Goal: Information Seeking & Learning: Learn about a topic

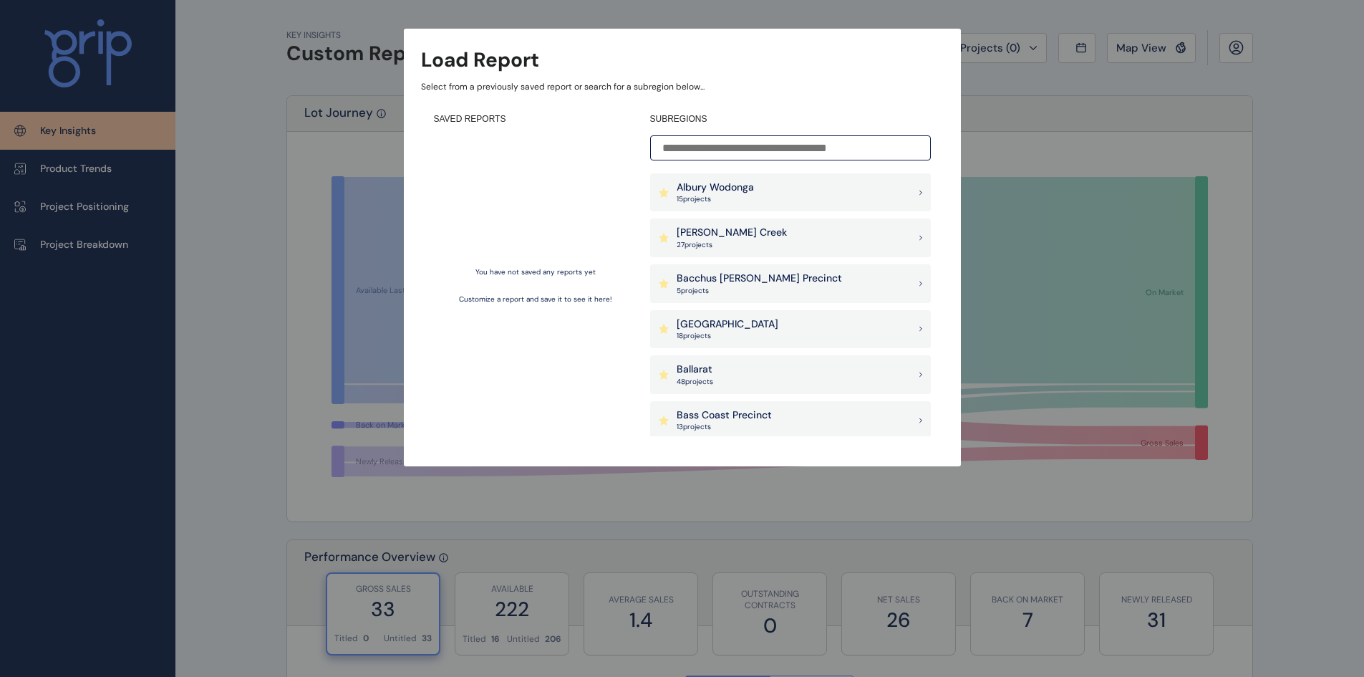
click at [754, 148] on input at bounding box center [790, 147] width 281 height 25
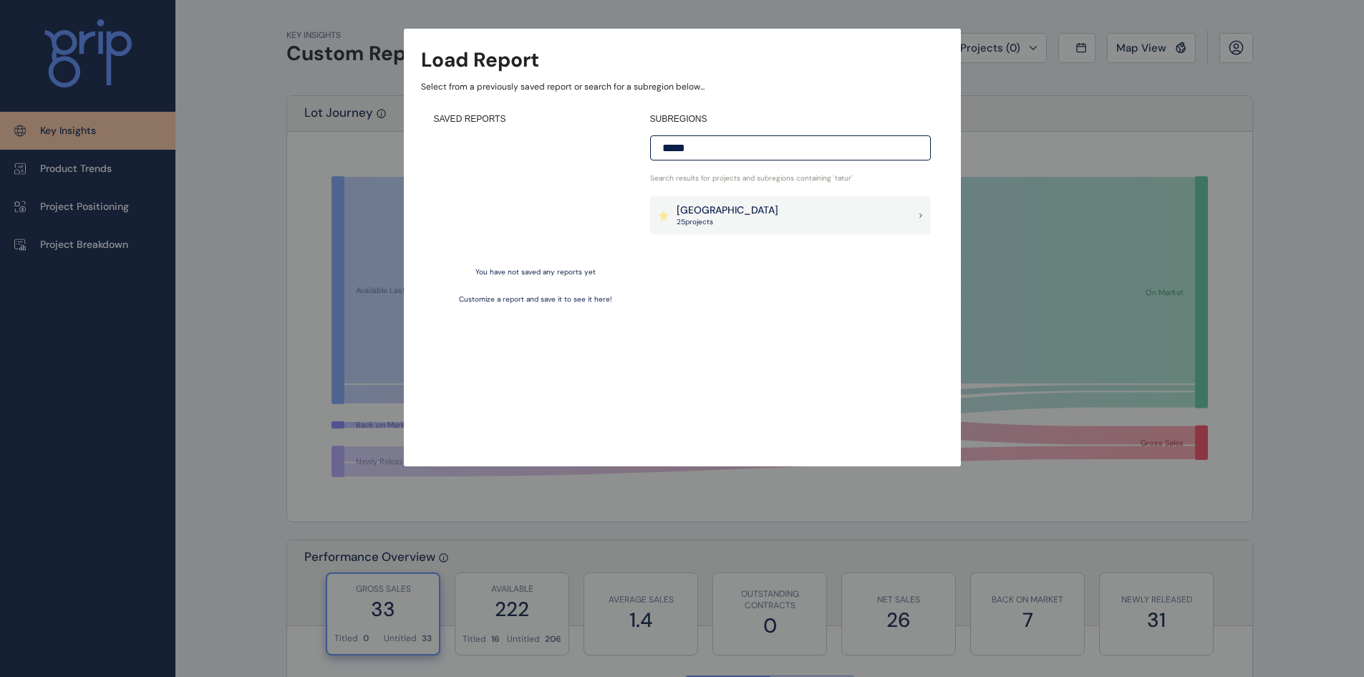
type input "*****"
click at [781, 216] on div "Goulburn Valley 25 project s" at bounding box center [790, 215] width 281 height 39
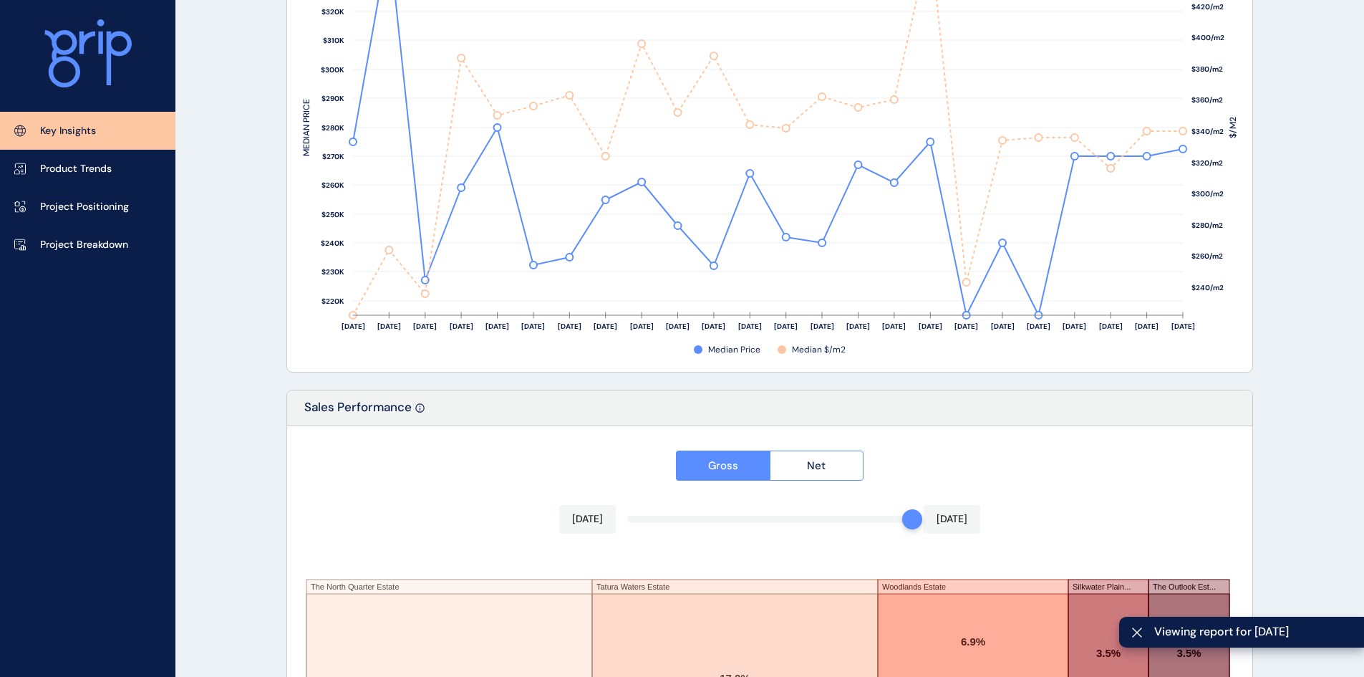
scroll to position [2338, 0]
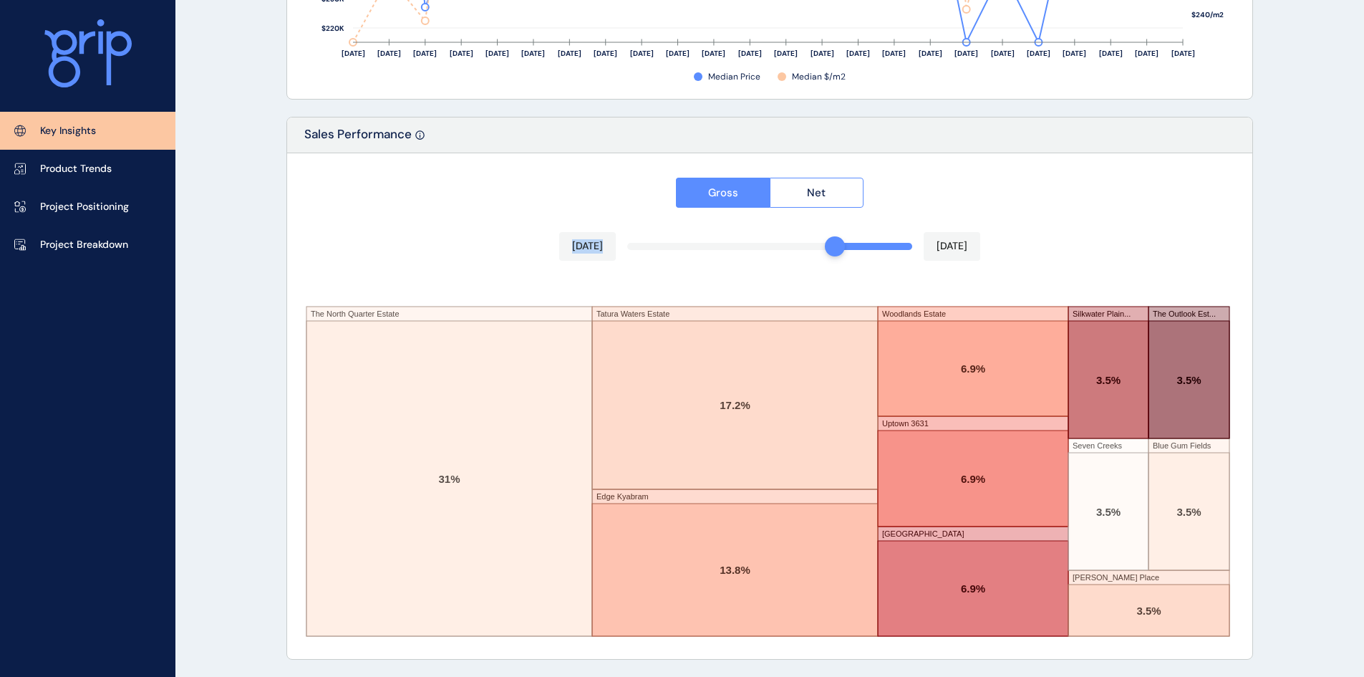
drag, startPoint x: 909, startPoint y: 247, endPoint x: 838, endPoint y: 254, distance: 71.3
click at [838, 254] on div "Gross Net [DATE] [DATE] The [GEOGRAPHIC_DATA] [GEOGRAPHIC_DATA] [GEOGRAPHIC_DAT…" at bounding box center [769, 406] width 965 height 506
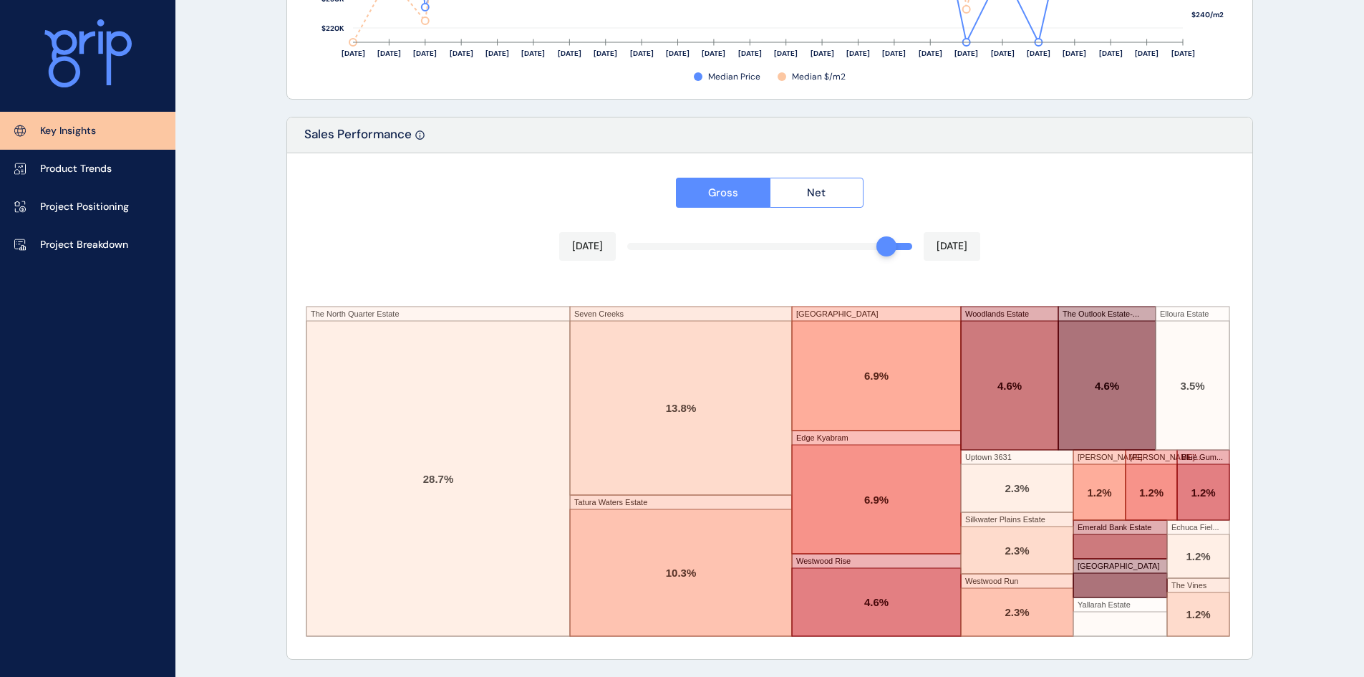
click at [890, 243] on div "Gross Net [DATE] [DATE] The [GEOGRAPHIC_DATA] [GEOGRAPHIC_DATA] [GEOGRAPHIC_DAT…" at bounding box center [769, 406] width 965 height 506
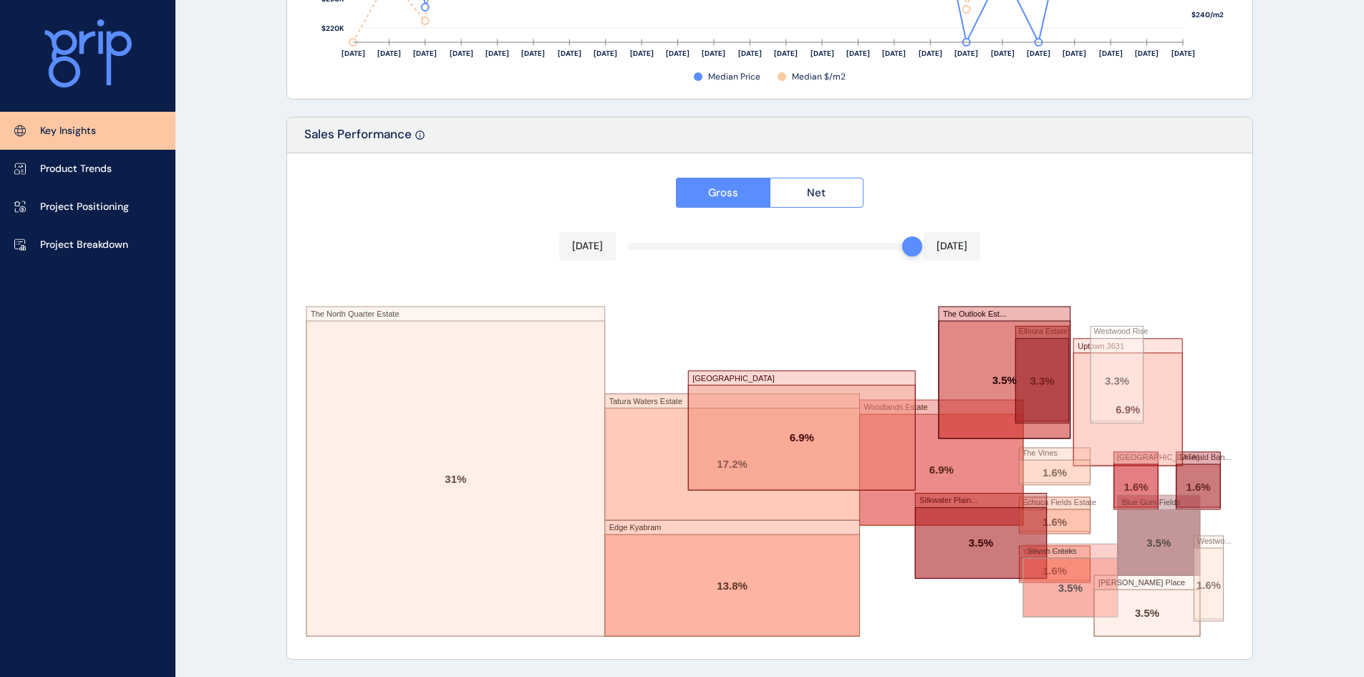
drag, startPoint x: 890, startPoint y: 243, endPoint x: 928, endPoint y: 243, distance: 38.0
click at [928, 243] on div "[DATE] [DATE]" at bounding box center [769, 246] width 421 height 29
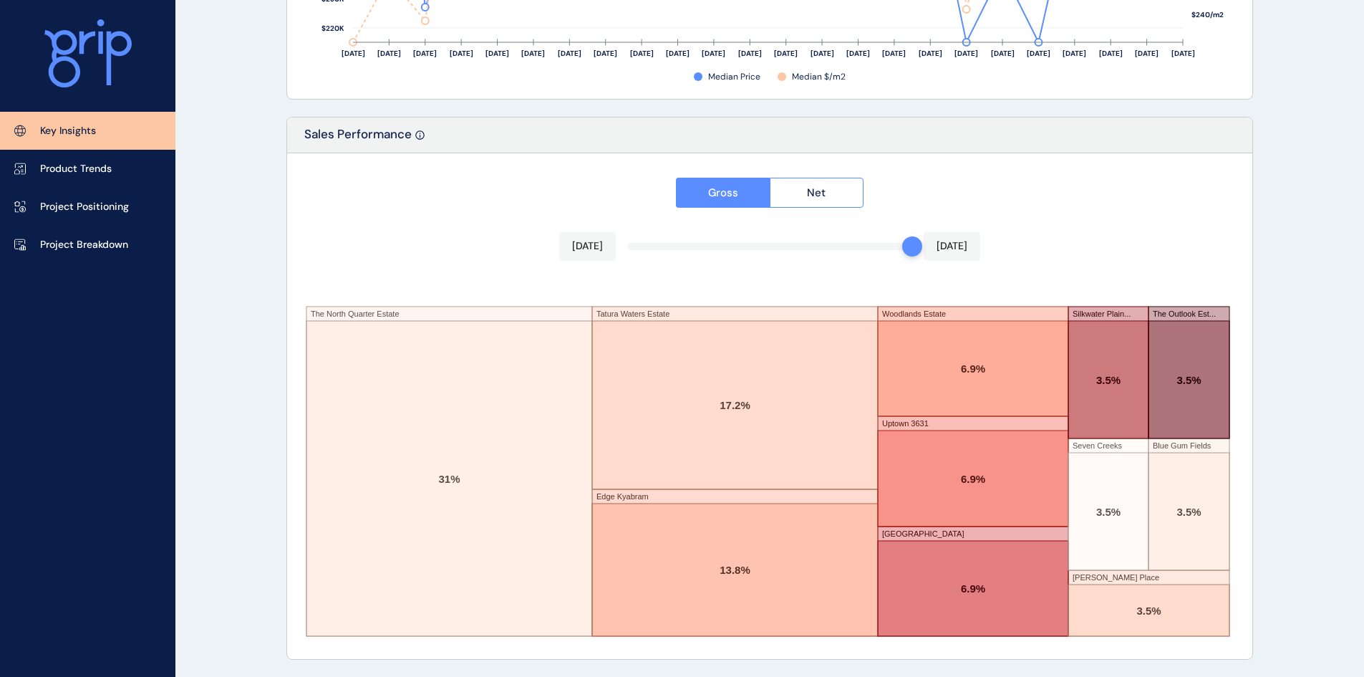
click at [818, 192] on span "Net" at bounding box center [816, 192] width 19 height 14
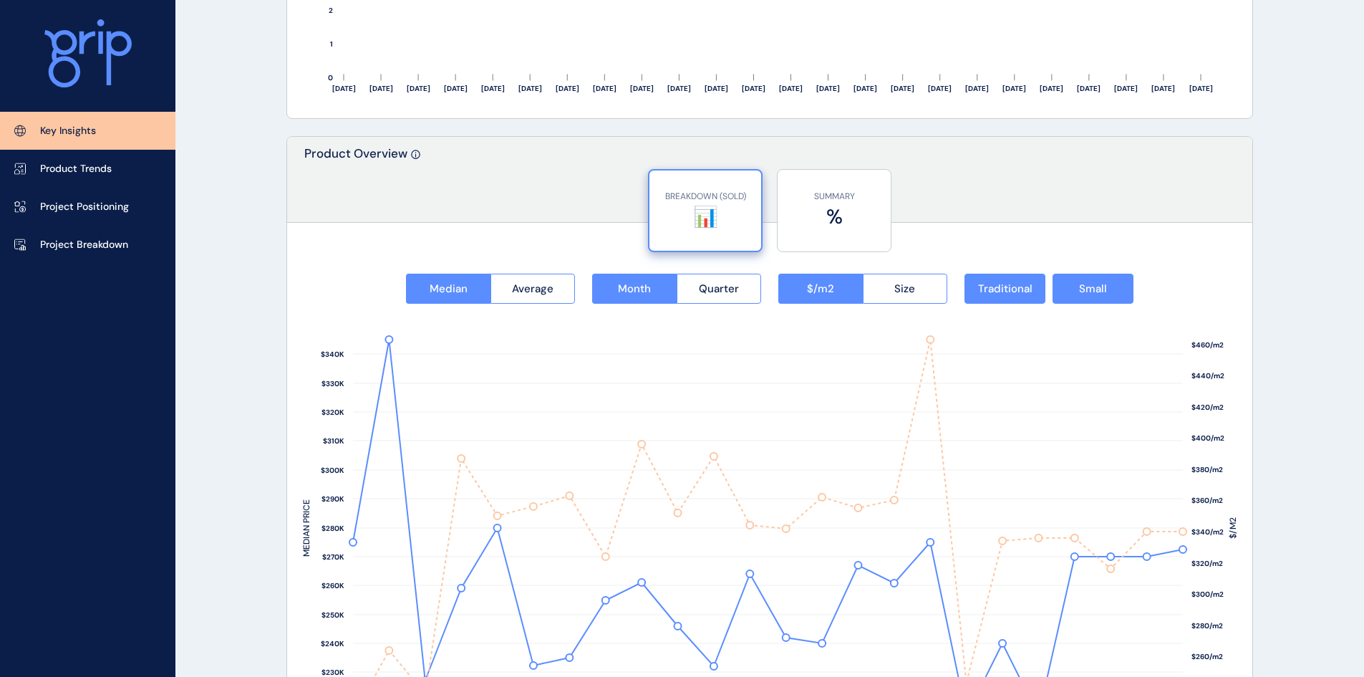
scroll to position [1694, 0]
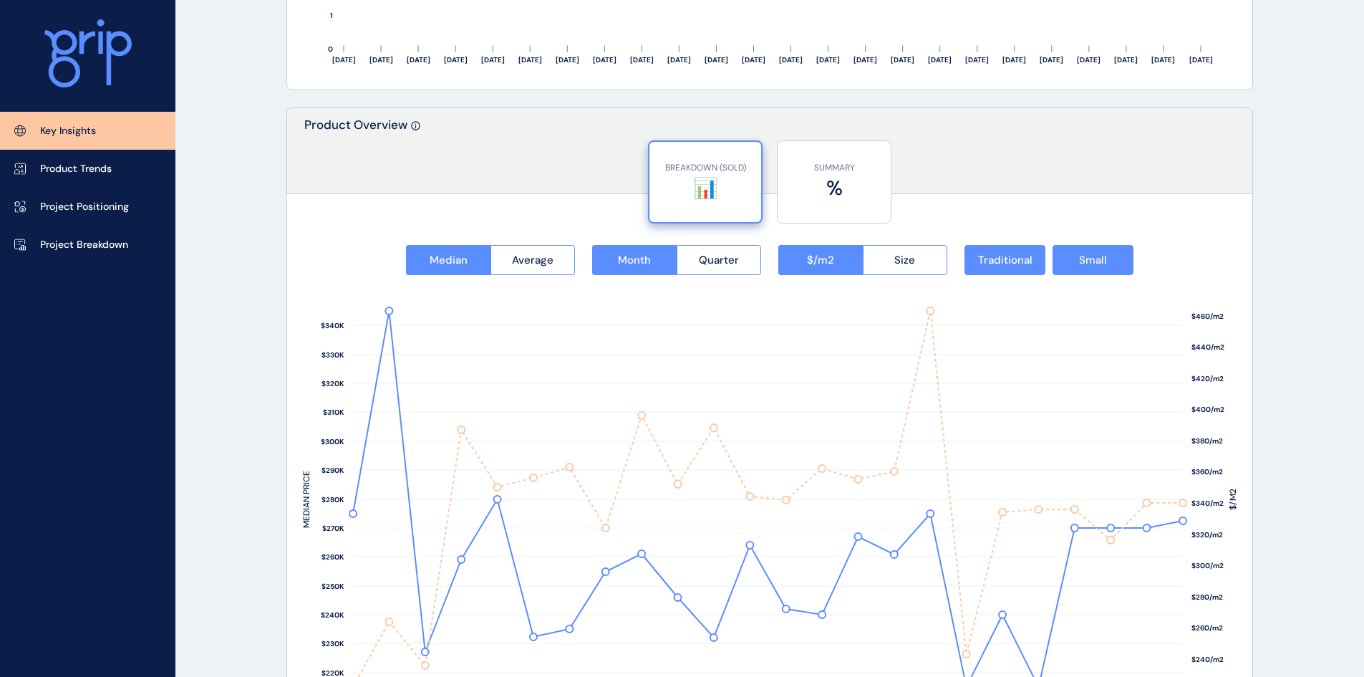
click at [849, 179] on label "%" at bounding box center [834, 188] width 99 height 28
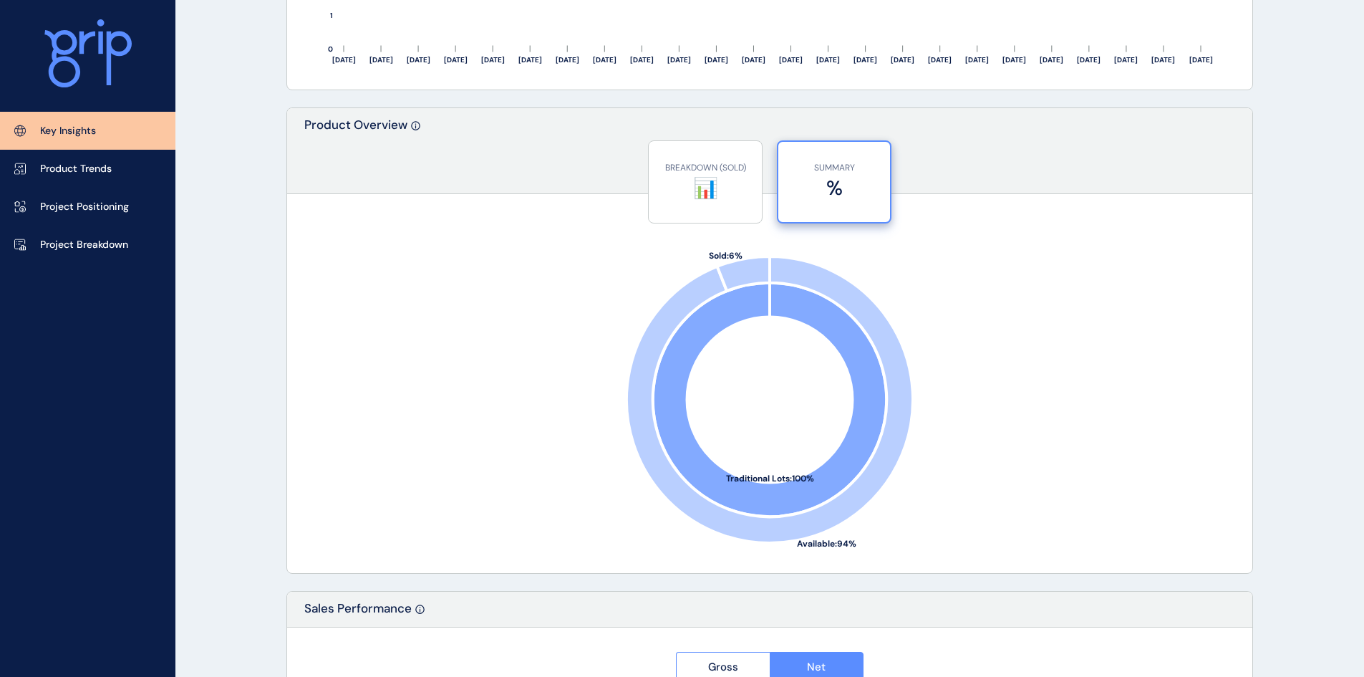
click at [702, 204] on div "BREAKDOWN (SOLD) 📊" at bounding box center [705, 182] width 99 height 82
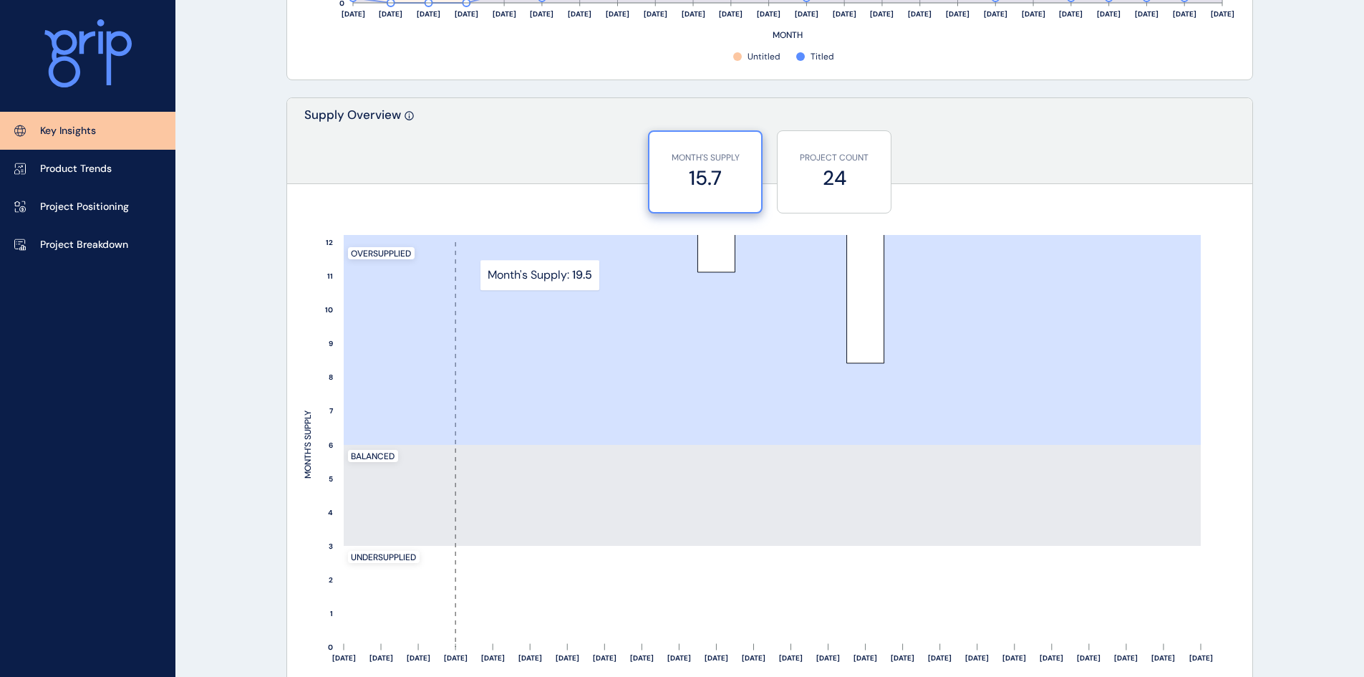
scroll to position [1121, 0]
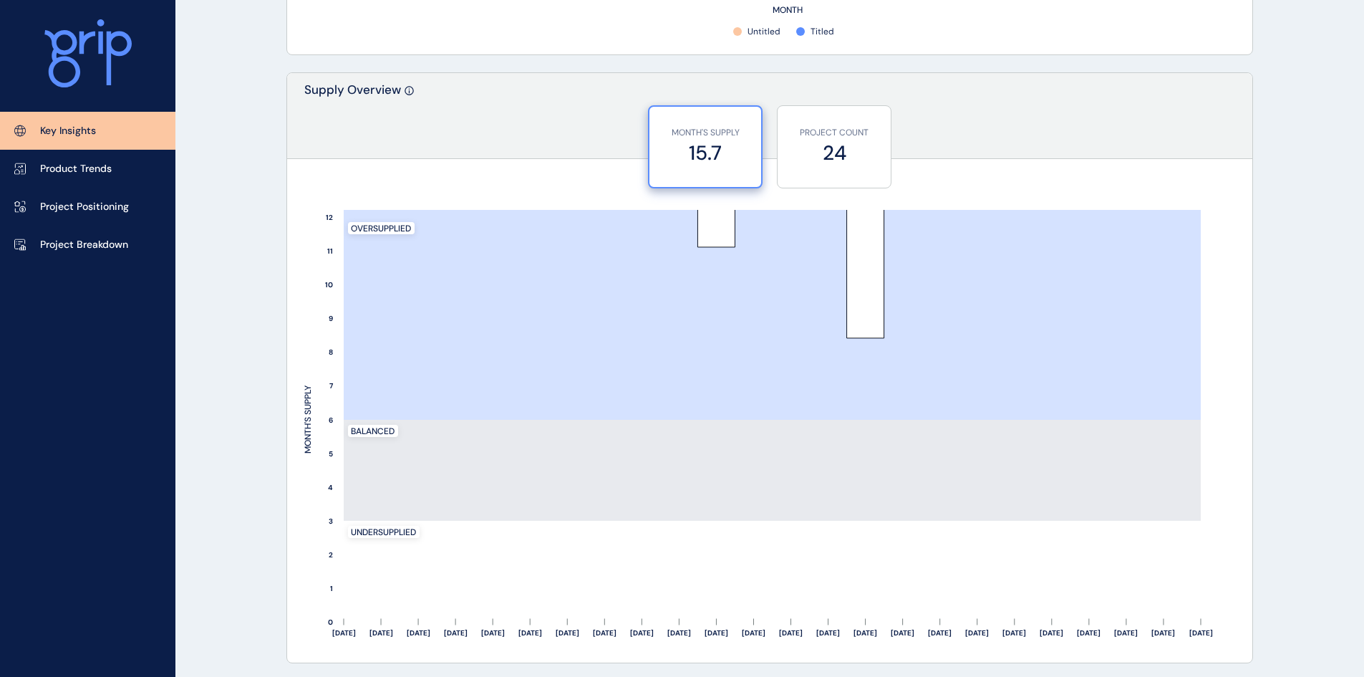
click at [843, 117] on div "PROJECT COUNT 24" at bounding box center [834, 147] width 99 height 82
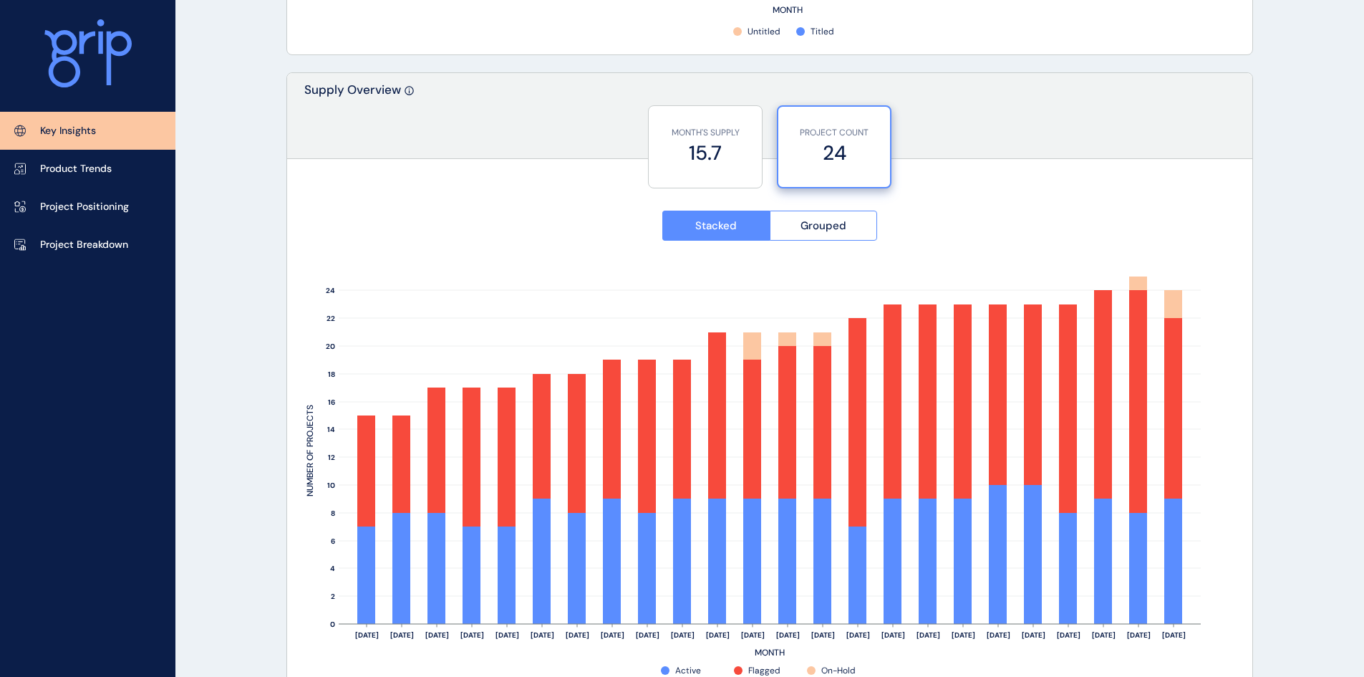
click at [733, 135] on p "MONTH'S SUPPLY" at bounding box center [705, 133] width 99 height 12
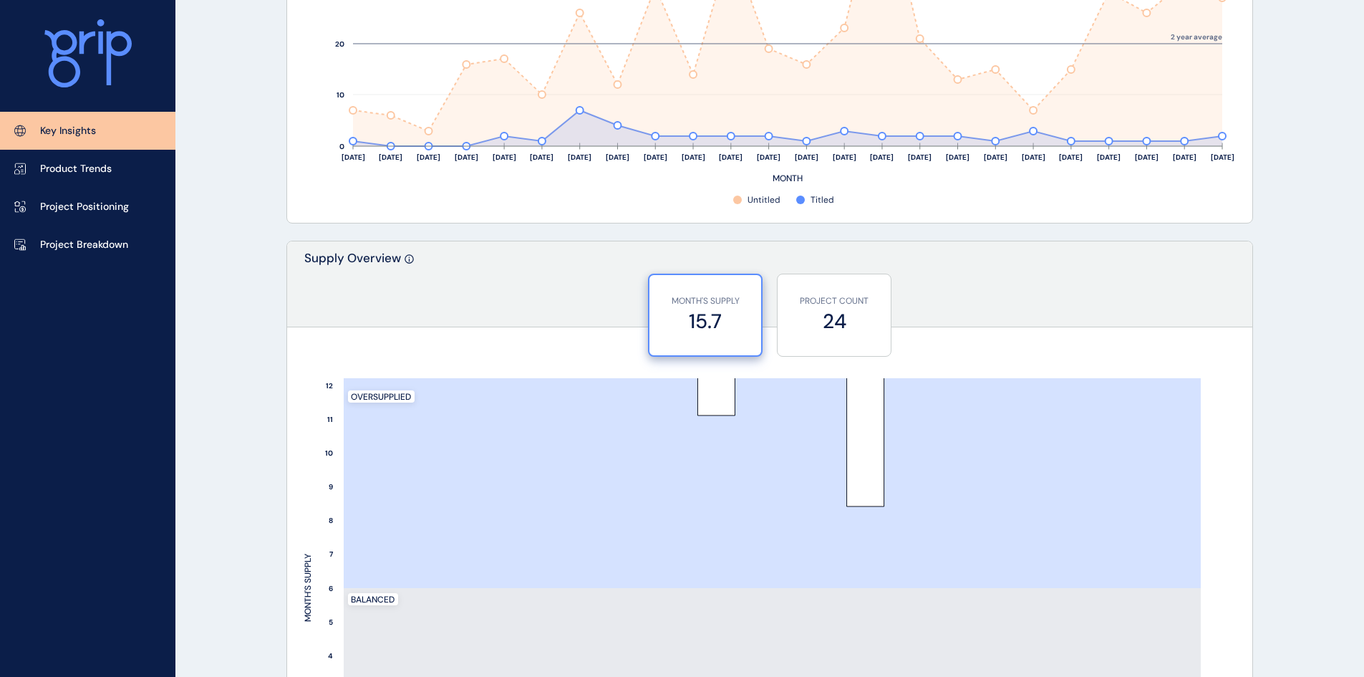
scroll to position [977, 0]
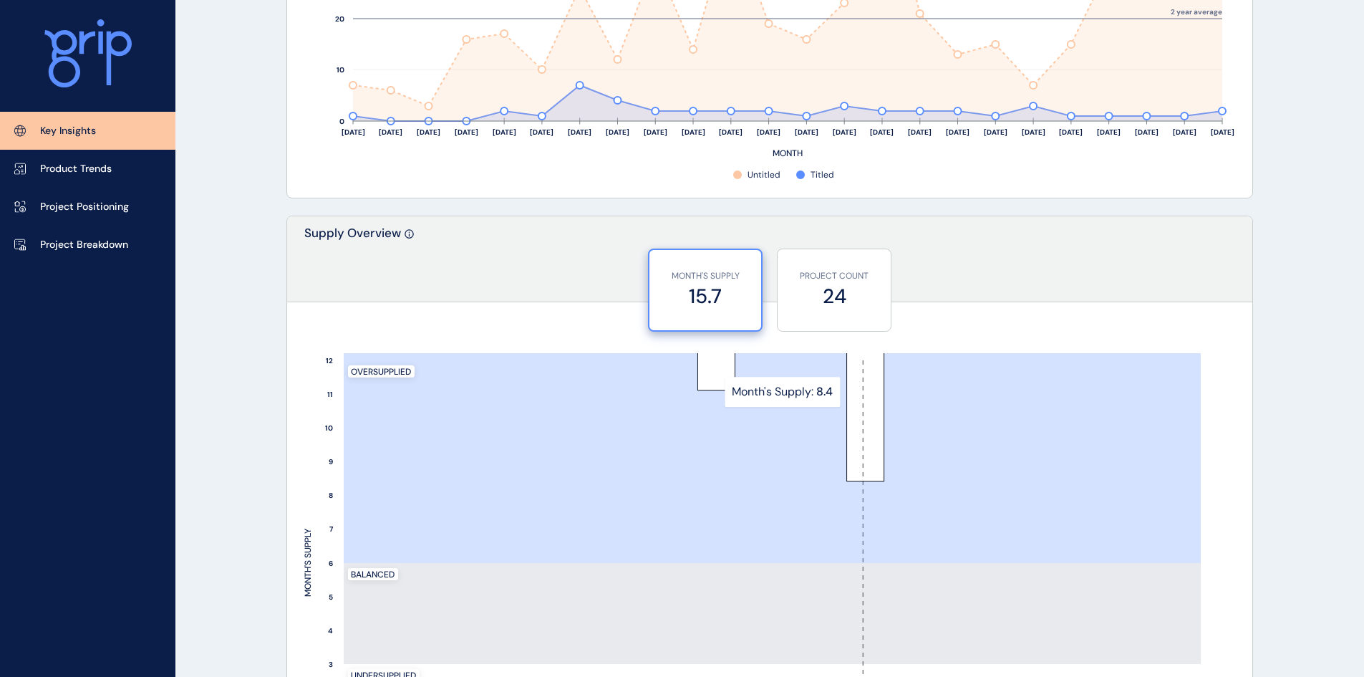
click at [854, 392] on rect at bounding box center [865, 562] width 37 height 405
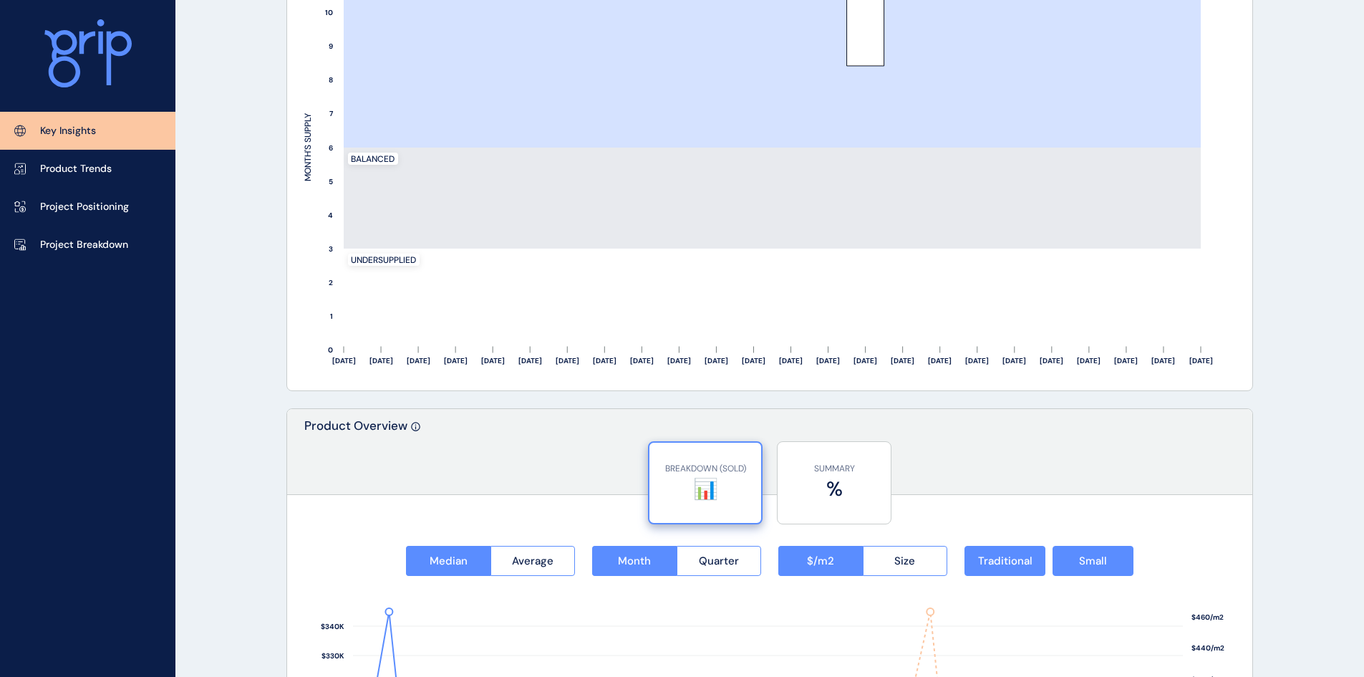
scroll to position [1407, 0]
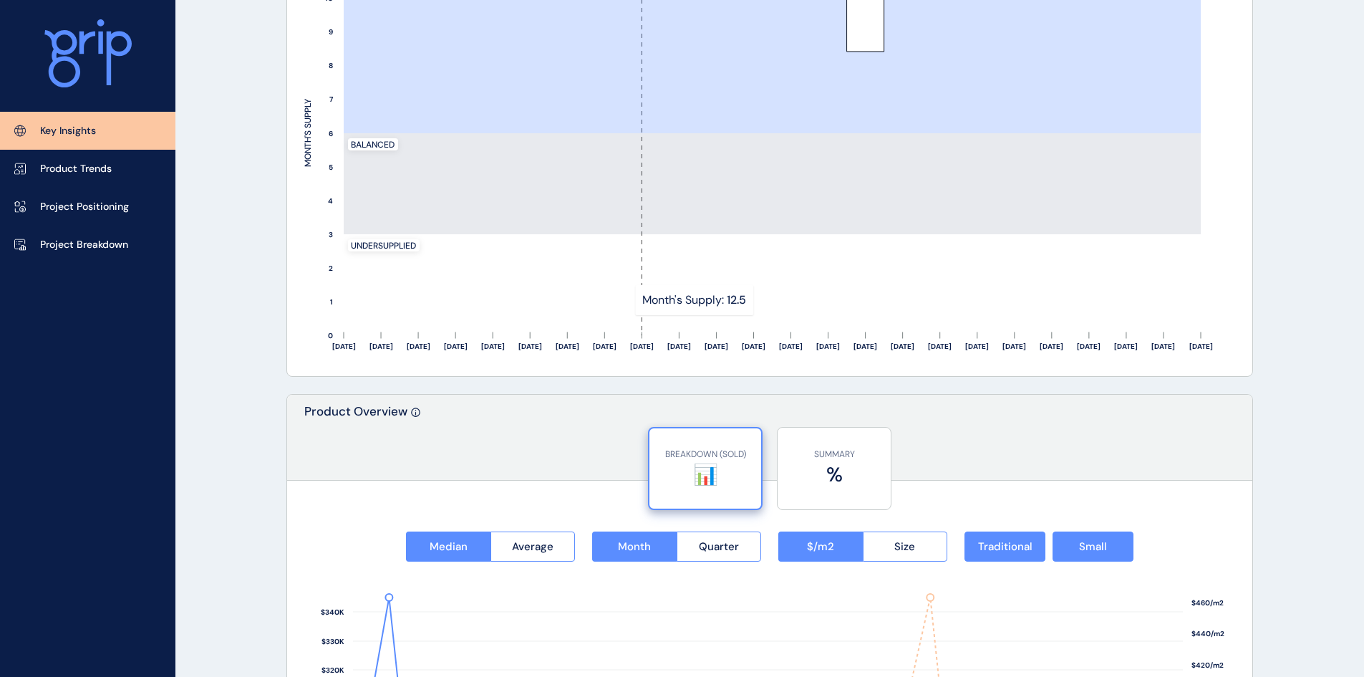
click at [624, 287] on rect at bounding box center [641, 133] width 37 height 405
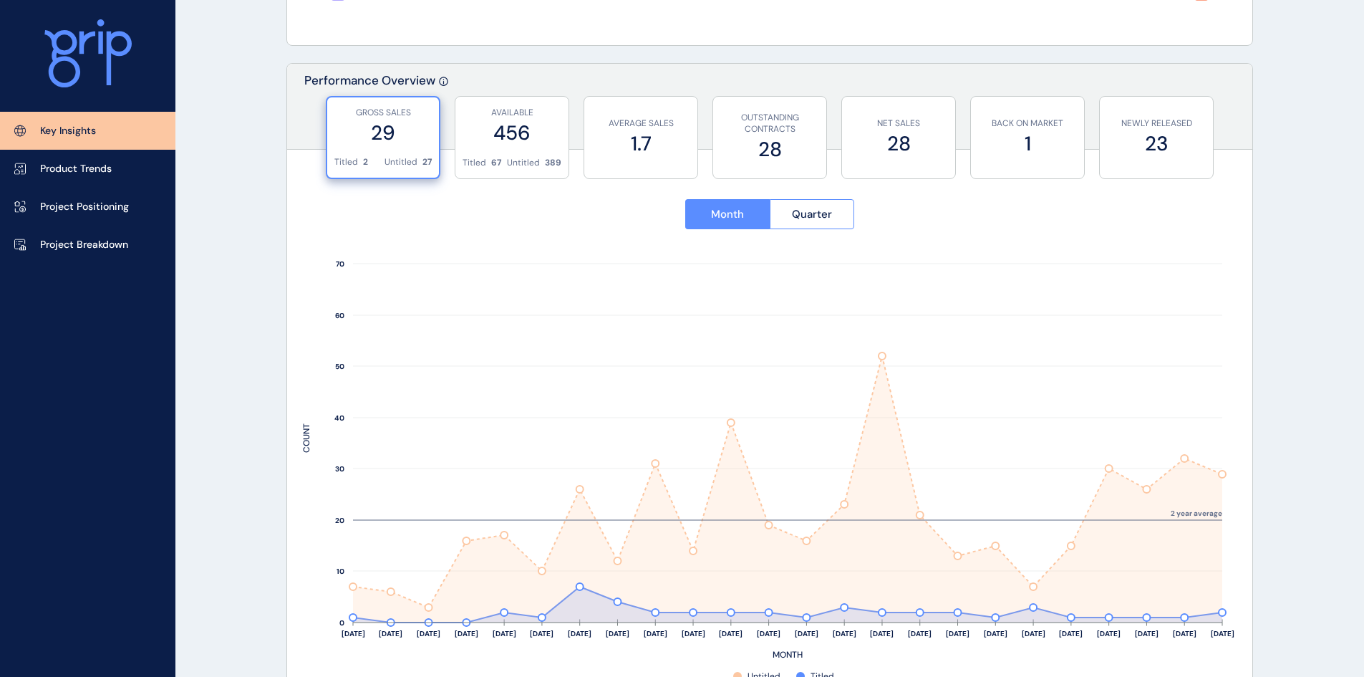
scroll to position [548, 0]
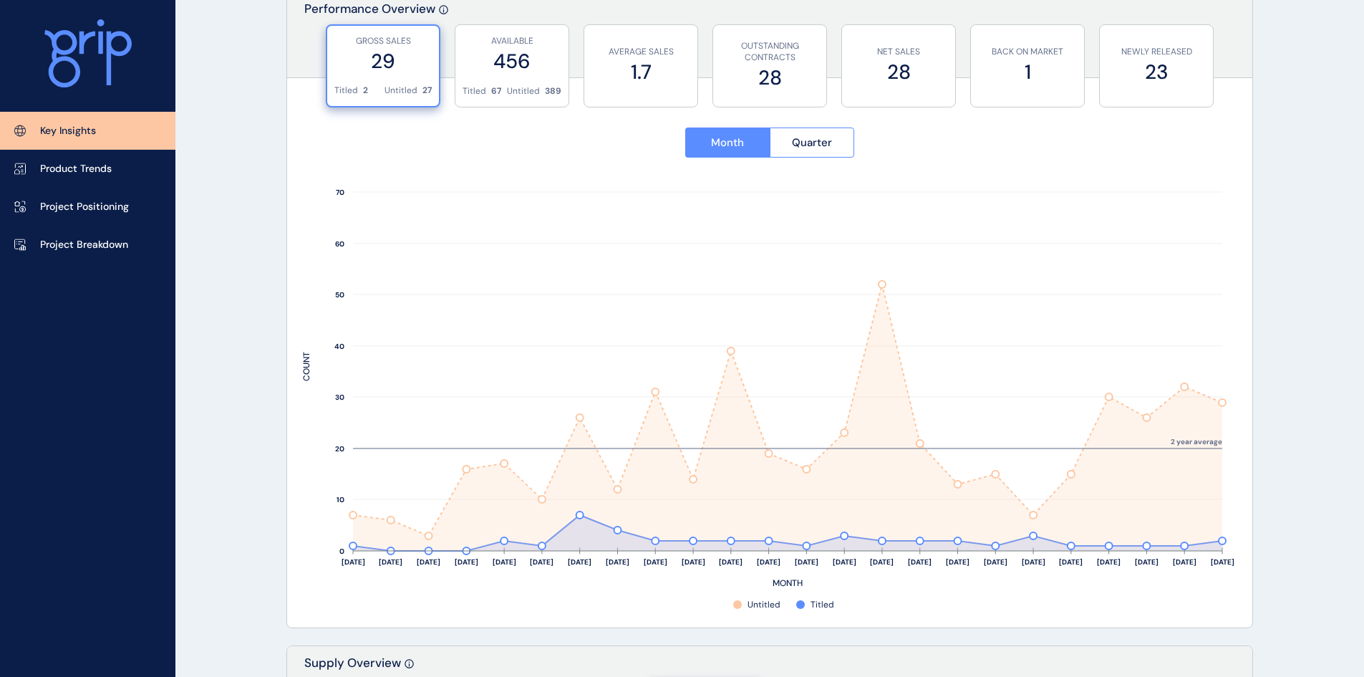
click at [887, 74] on label "28" at bounding box center [898, 72] width 99 height 28
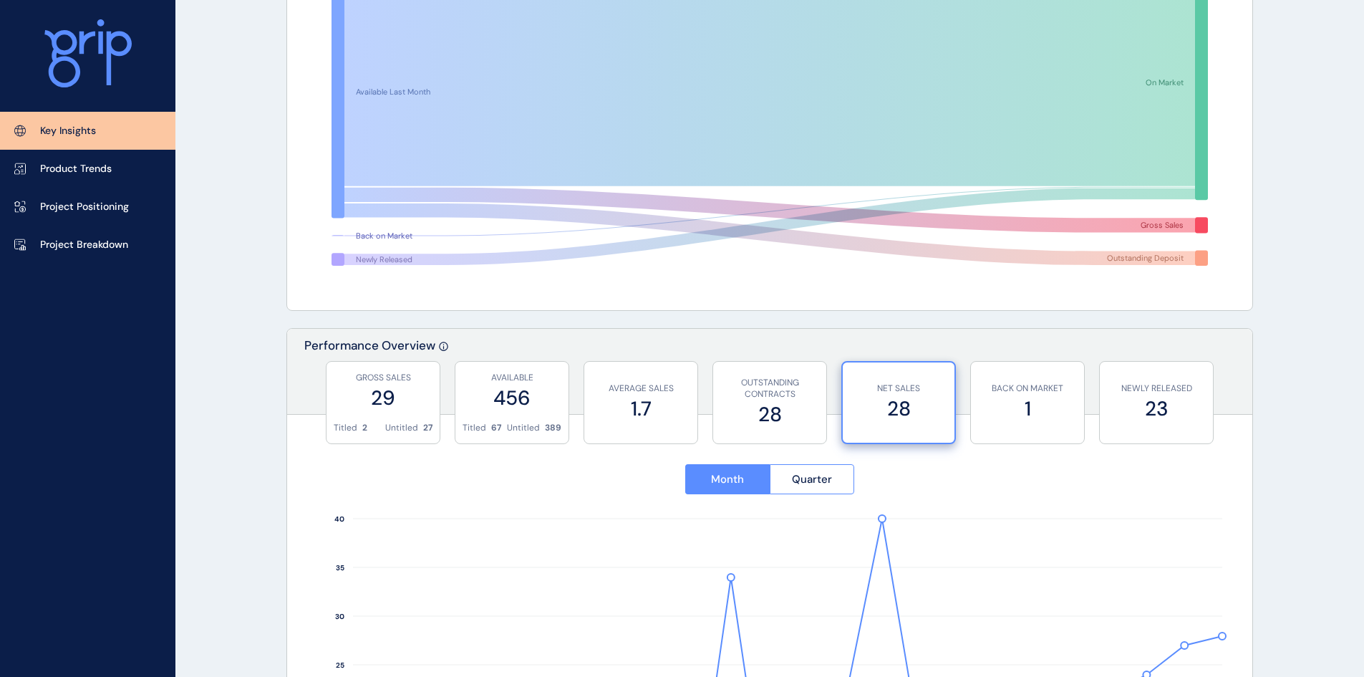
scroll to position [190, 0]
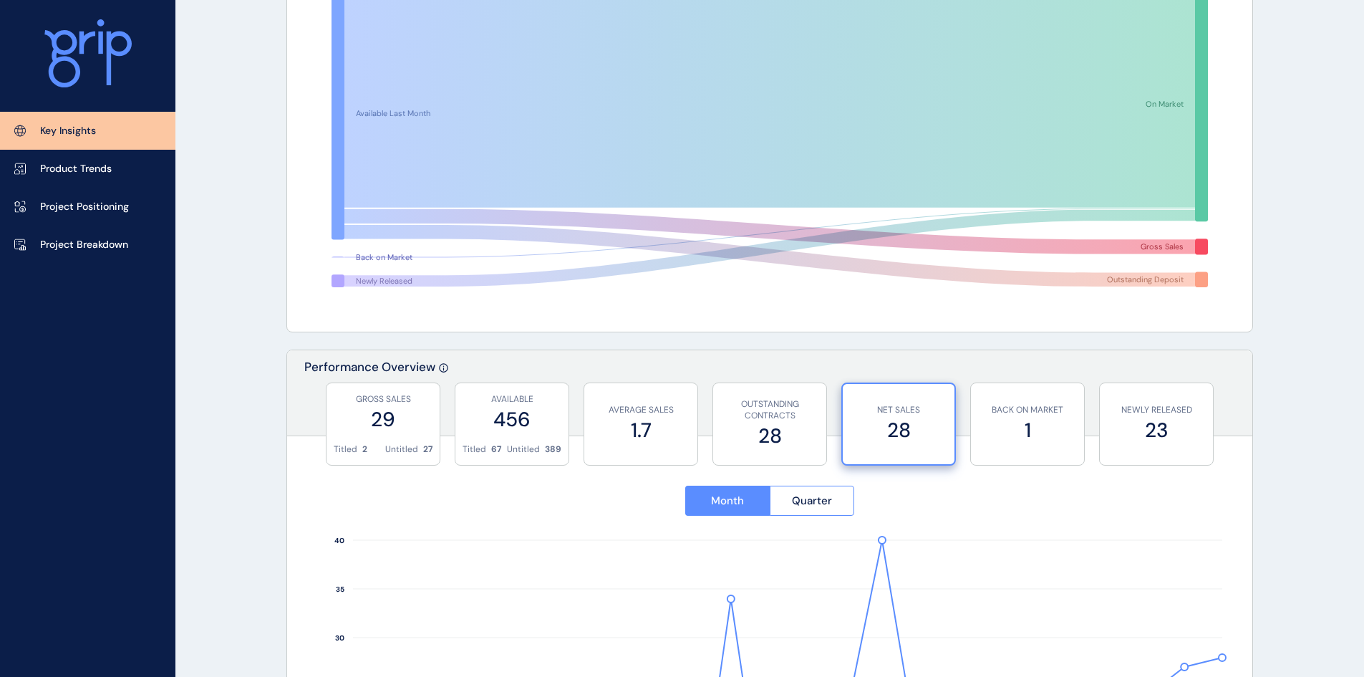
click at [428, 433] on label "29" at bounding box center [383, 419] width 99 height 28
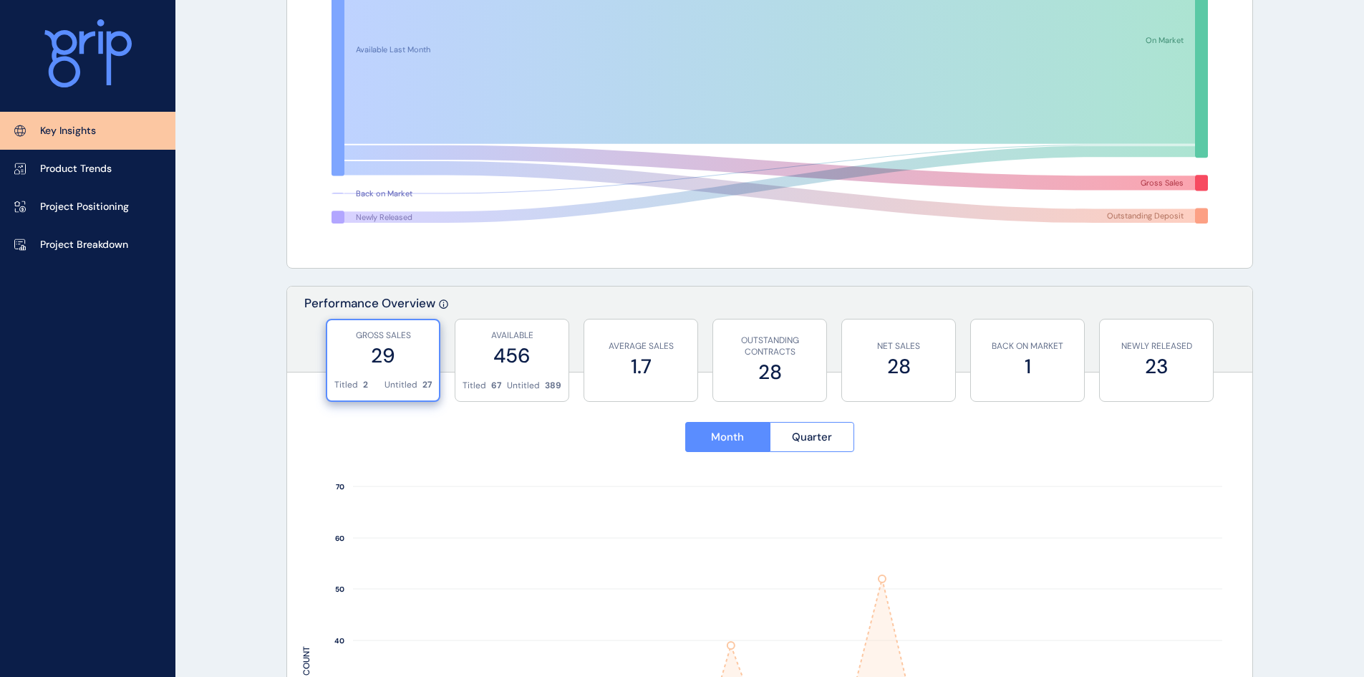
scroll to position [0, 0]
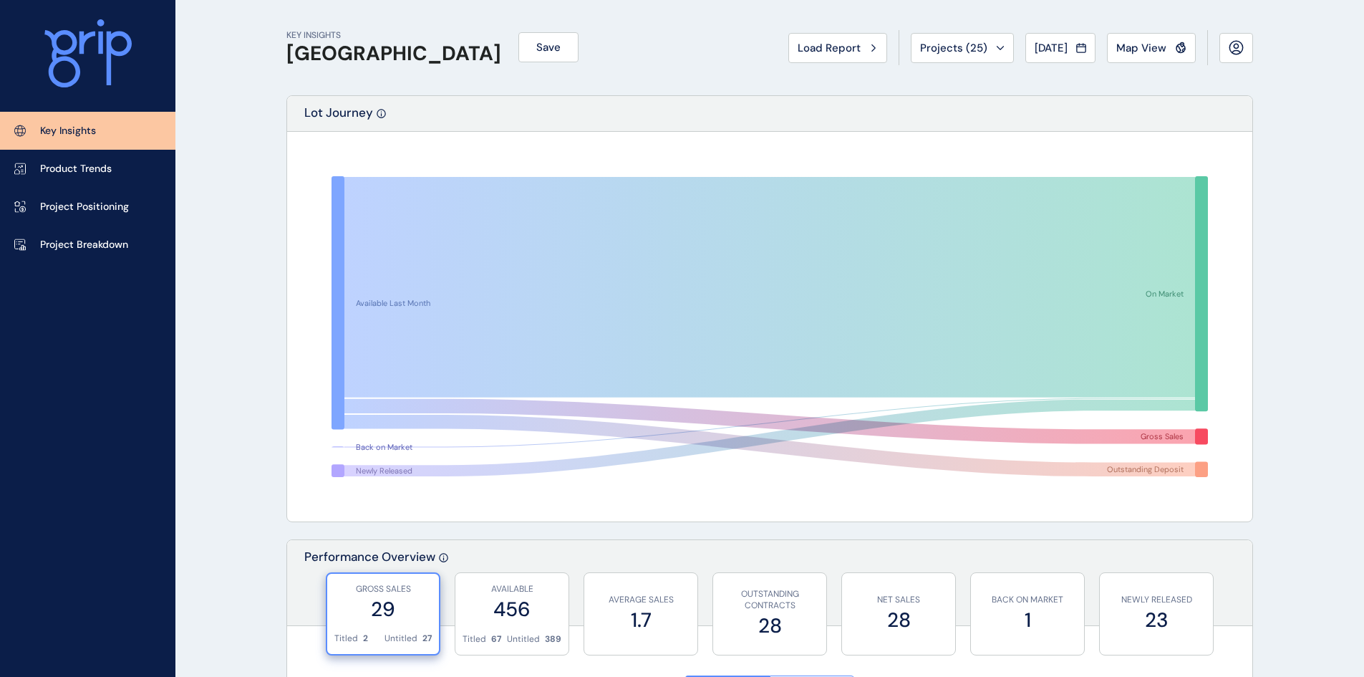
click at [78, 175] on p "Product Trends" at bounding box center [76, 169] width 72 height 14
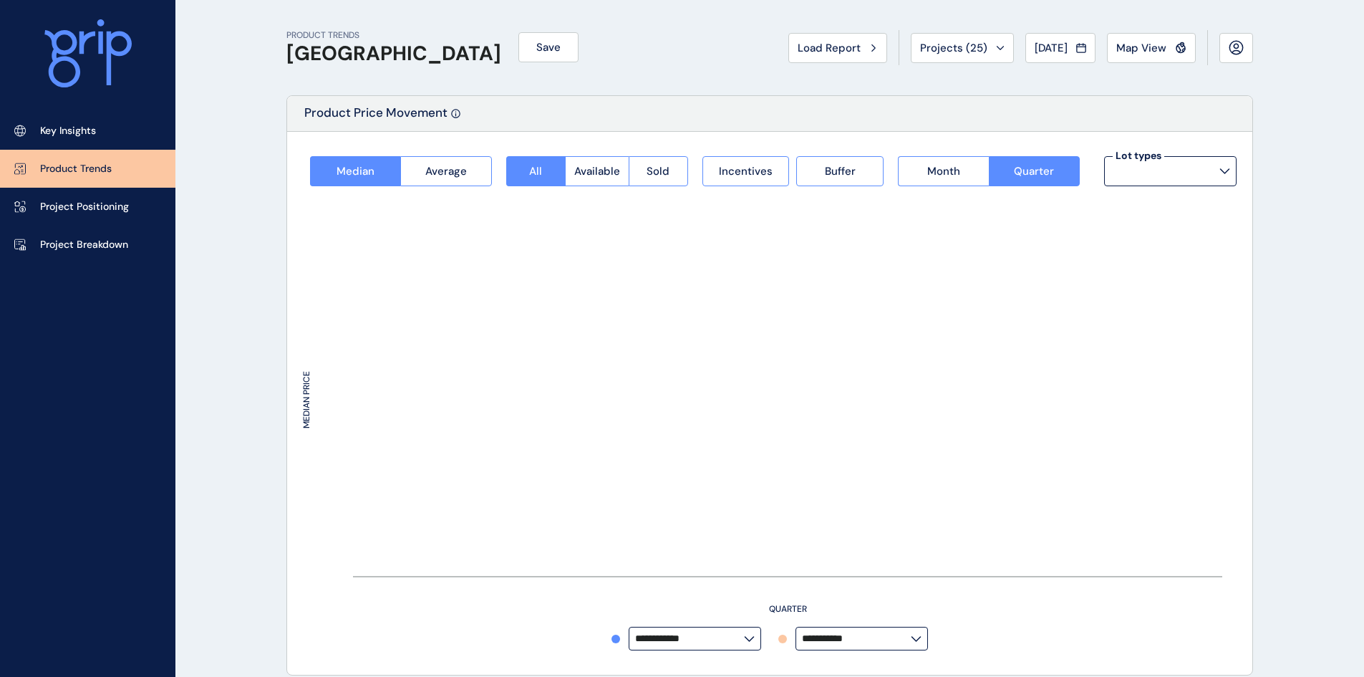
type input "*********"
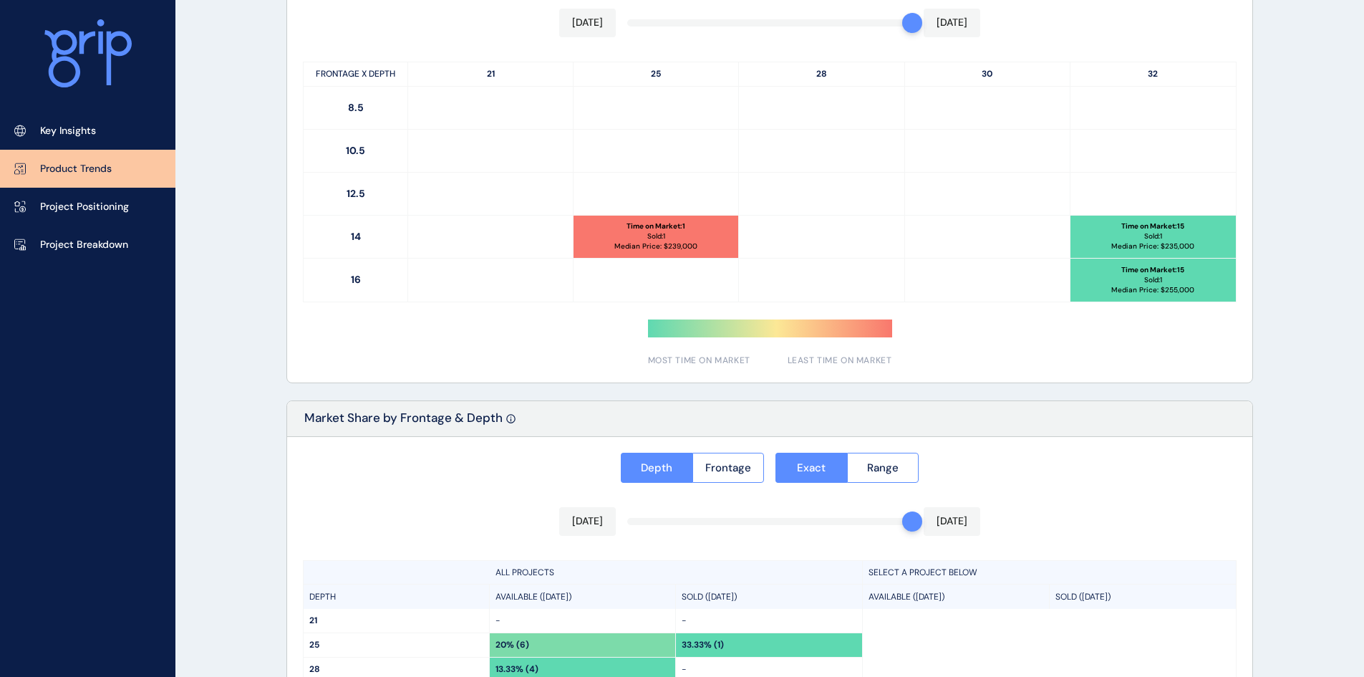
scroll to position [784, 0]
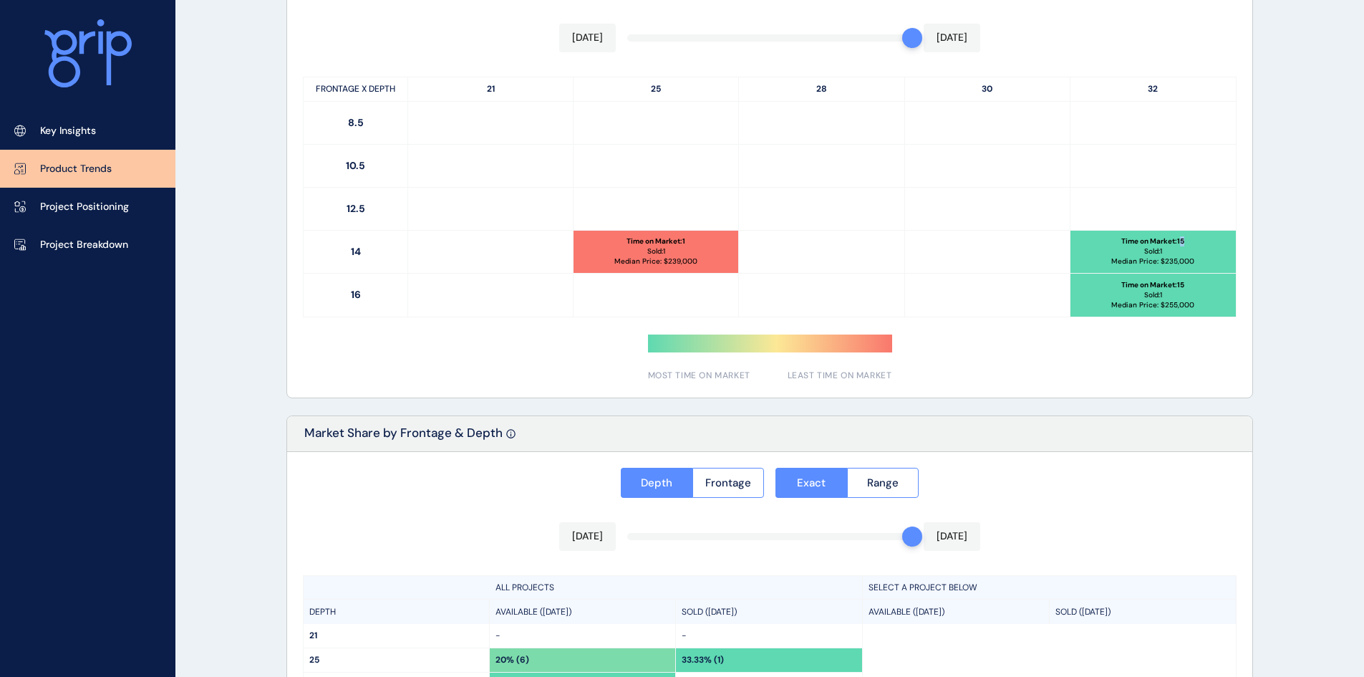
click at [1183, 243] on p "Time on Market : 15" at bounding box center [1152, 241] width 63 height 10
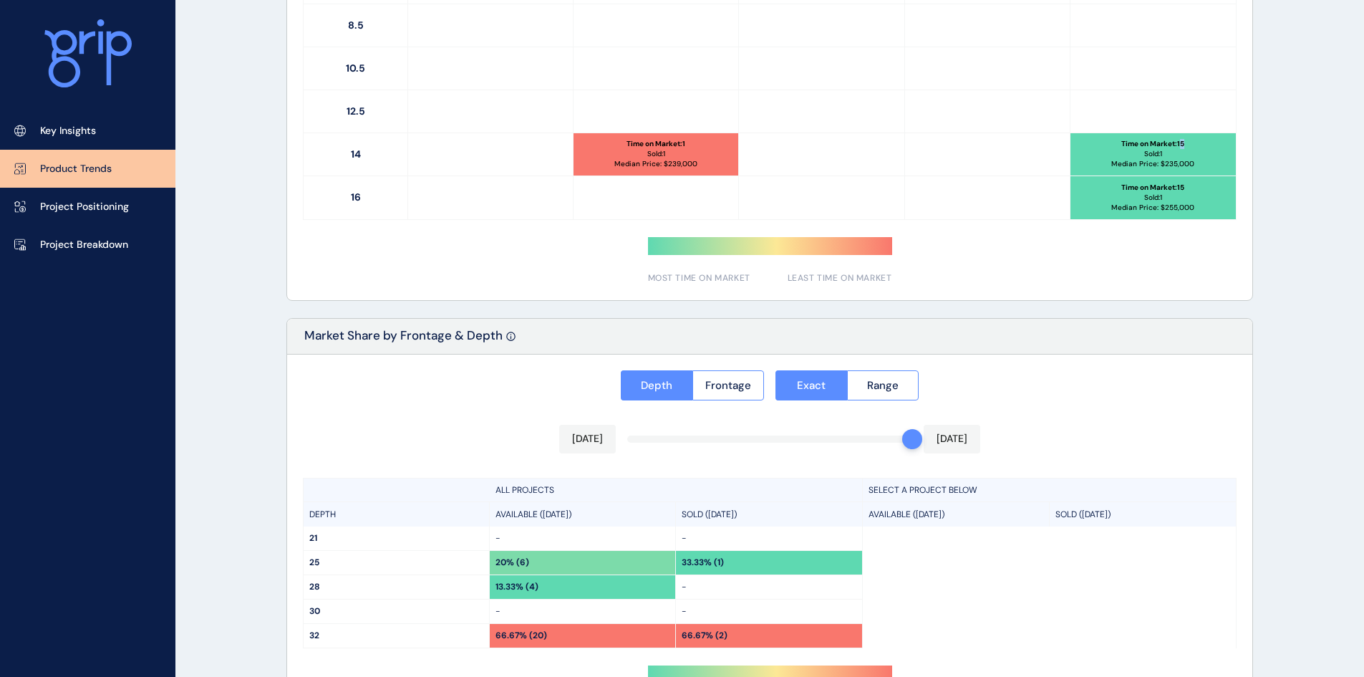
scroll to position [999, 0]
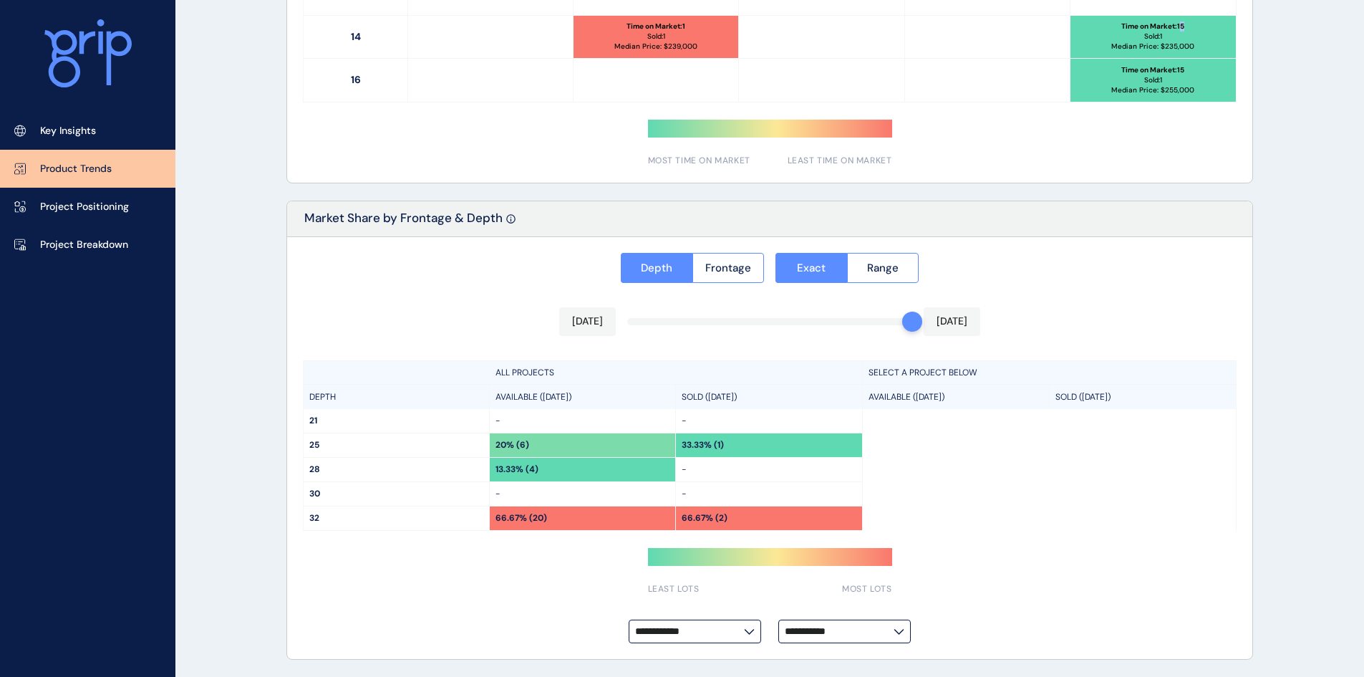
click at [725, 269] on span "Frontage" at bounding box center [728, 268] width 46 height 14
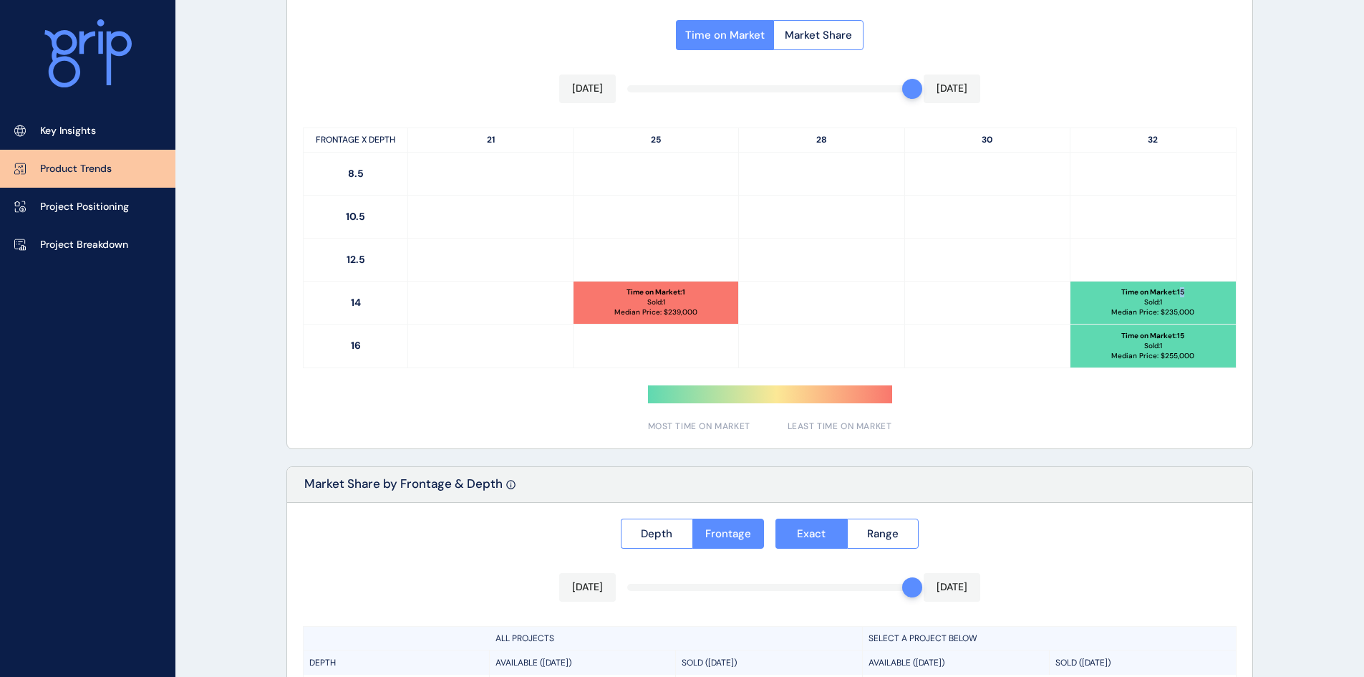
scroll to position [164, 0]
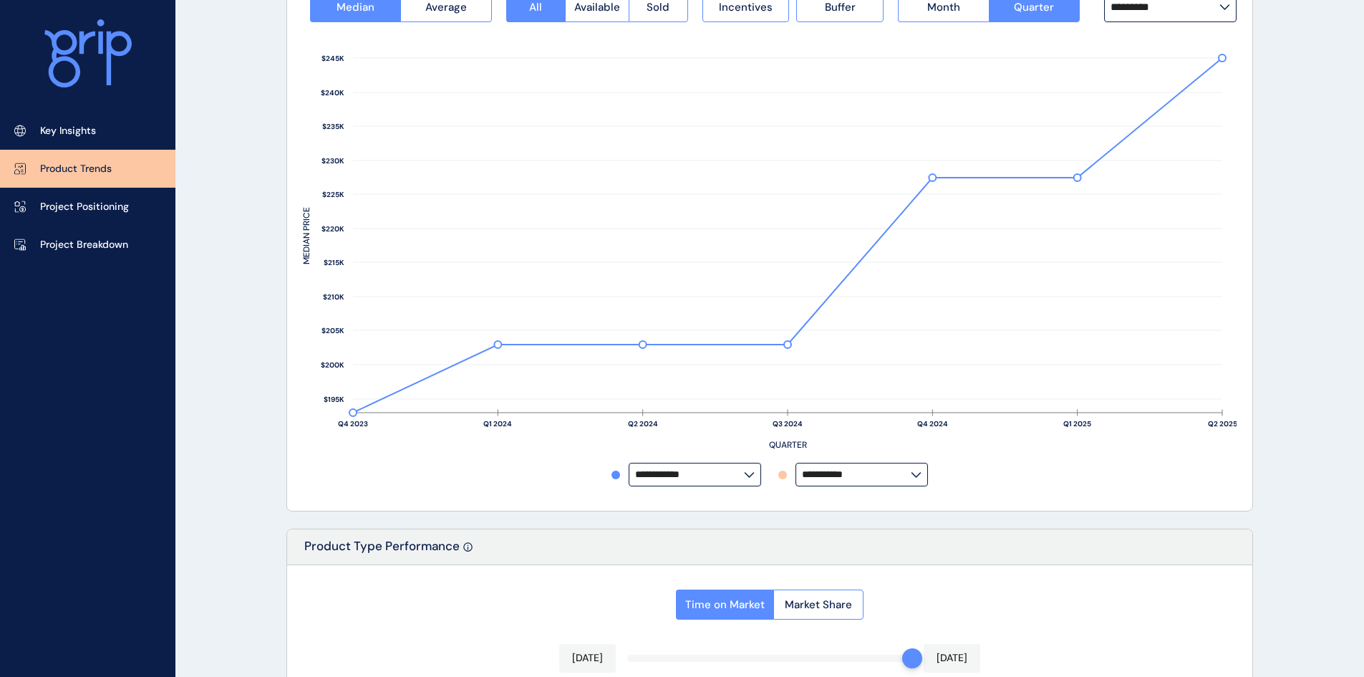
click at [62, 210] on p "Project Positioning" at bounding box center [84, 207] width 89 height 14
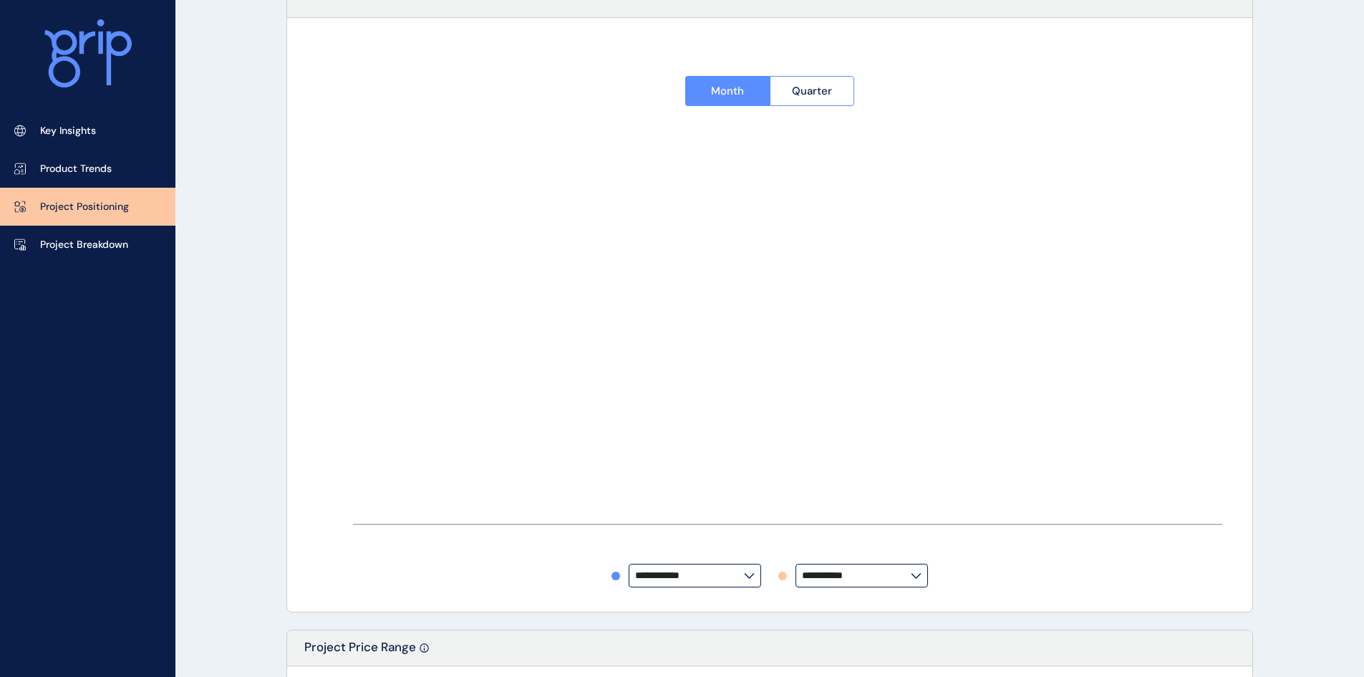
type input "**********"
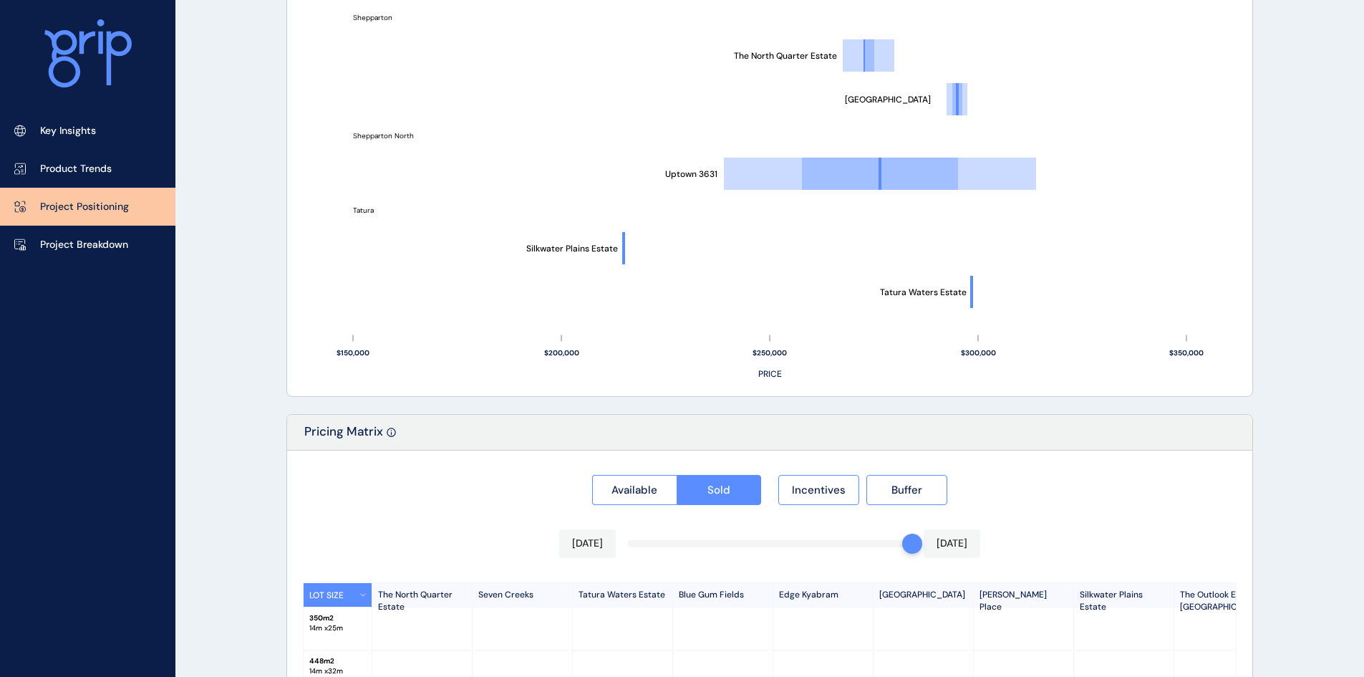
scroll to position [1106, 0]
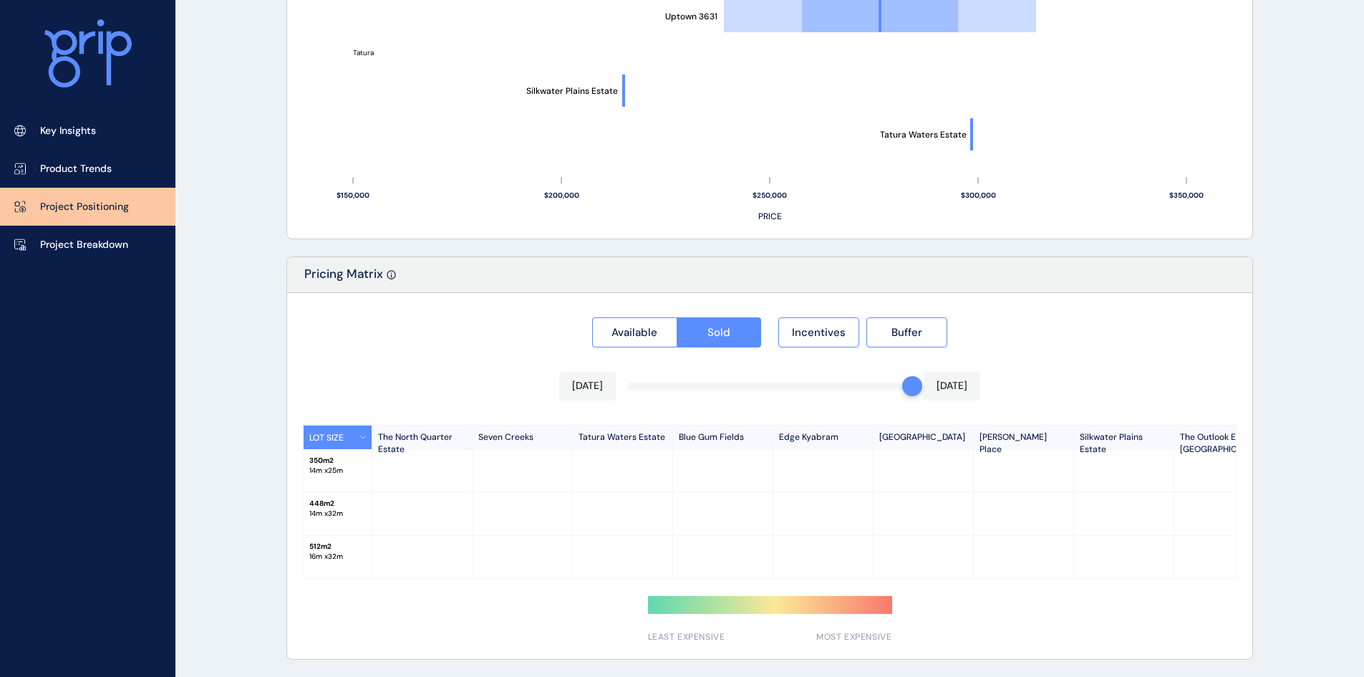
click at [73, 252] on link "Project Breakdown" at bounding box center [87, 245] width 175 height 38
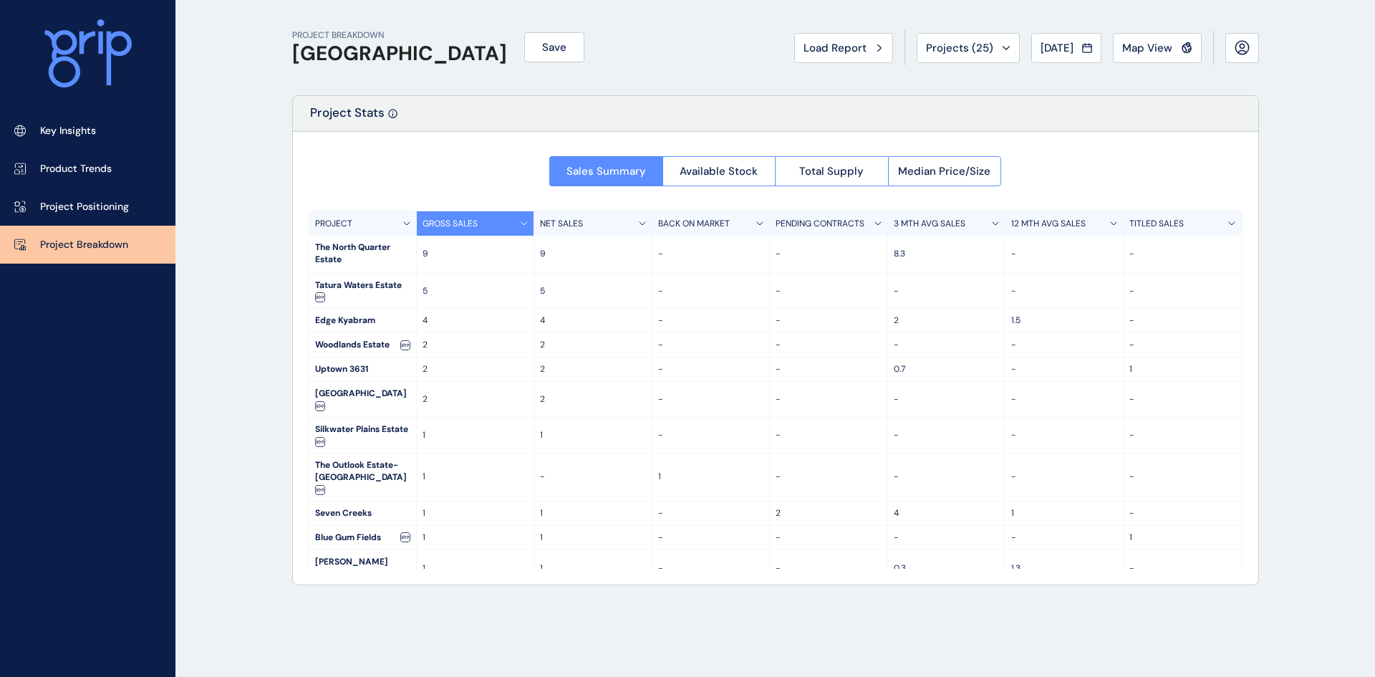
click at [685, 165] on span "Available Stock" at bounding box center [719, 171] width 78 height 14
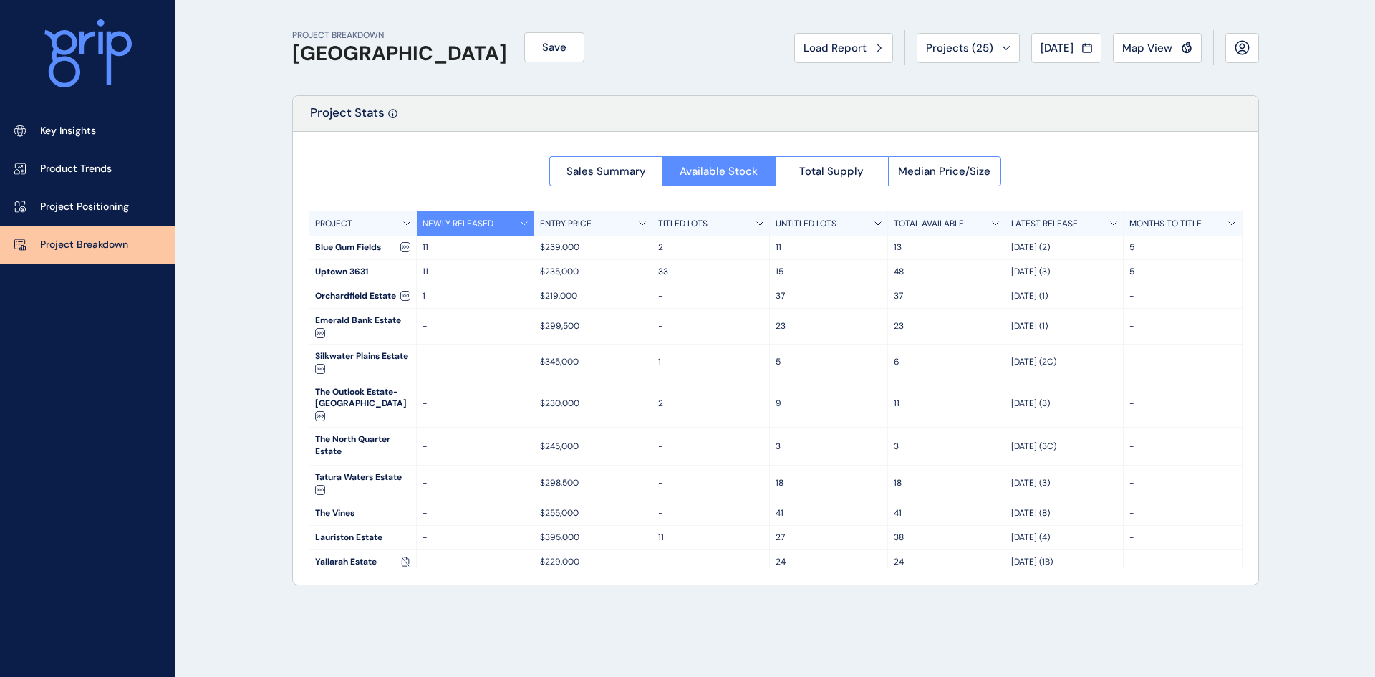
click at [851, 55] on button "Load Report" at bounding box center [843, 48] width 99 height 30
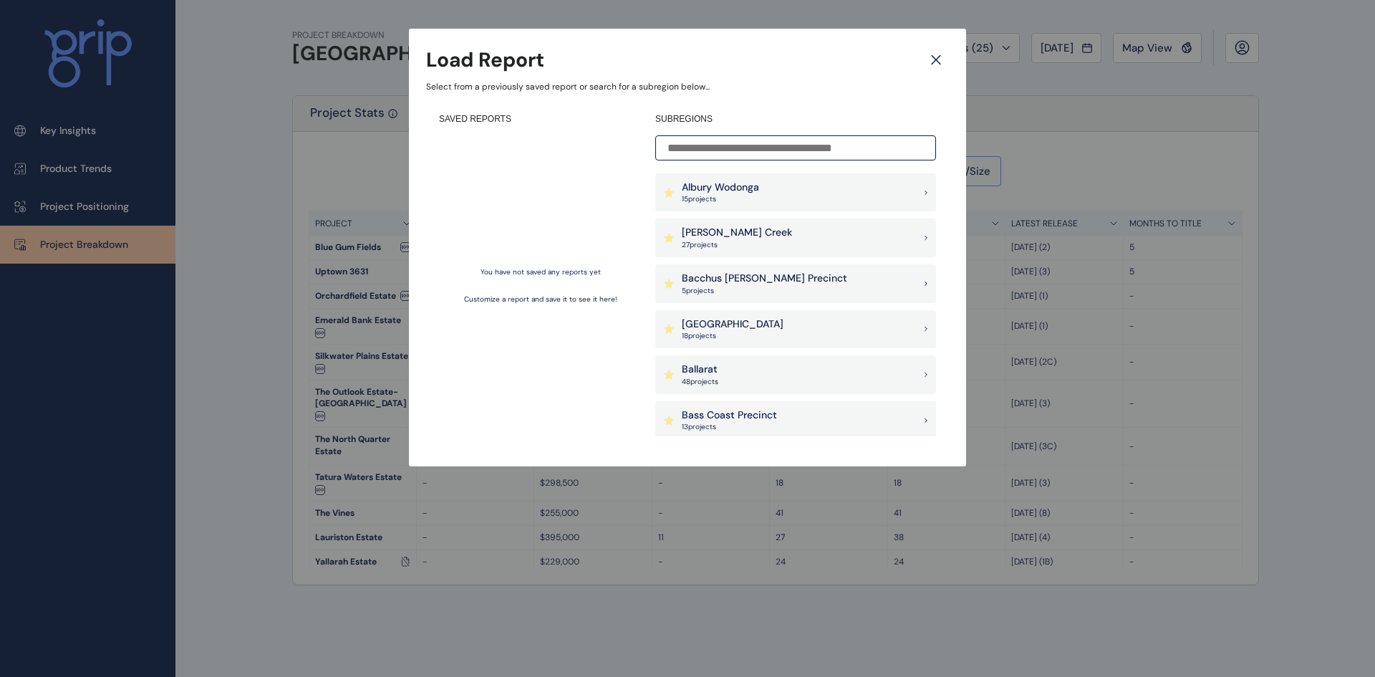
click at [724, 153] on input at bounding box center [795, 147] width 281 height 25
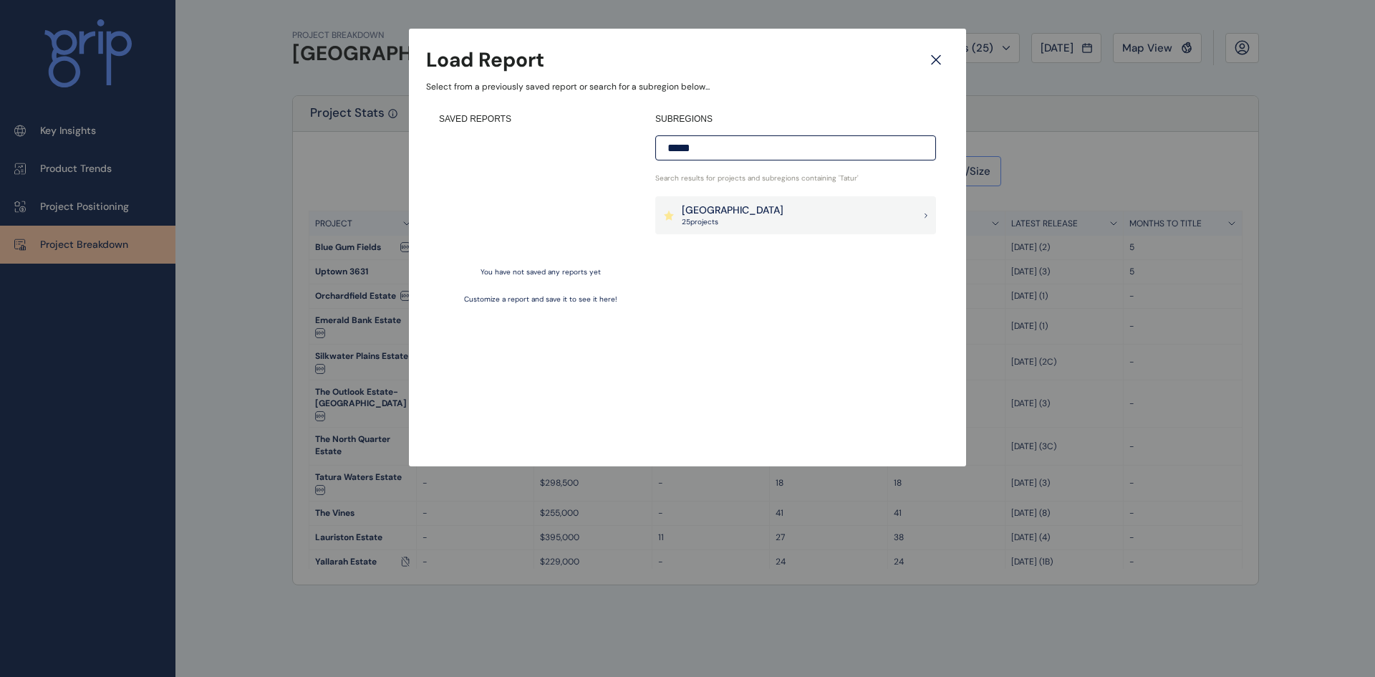
type input "*****"
click at [740, 218] on p "25 project s" at bounding box center [733, 222] width 102 height 10
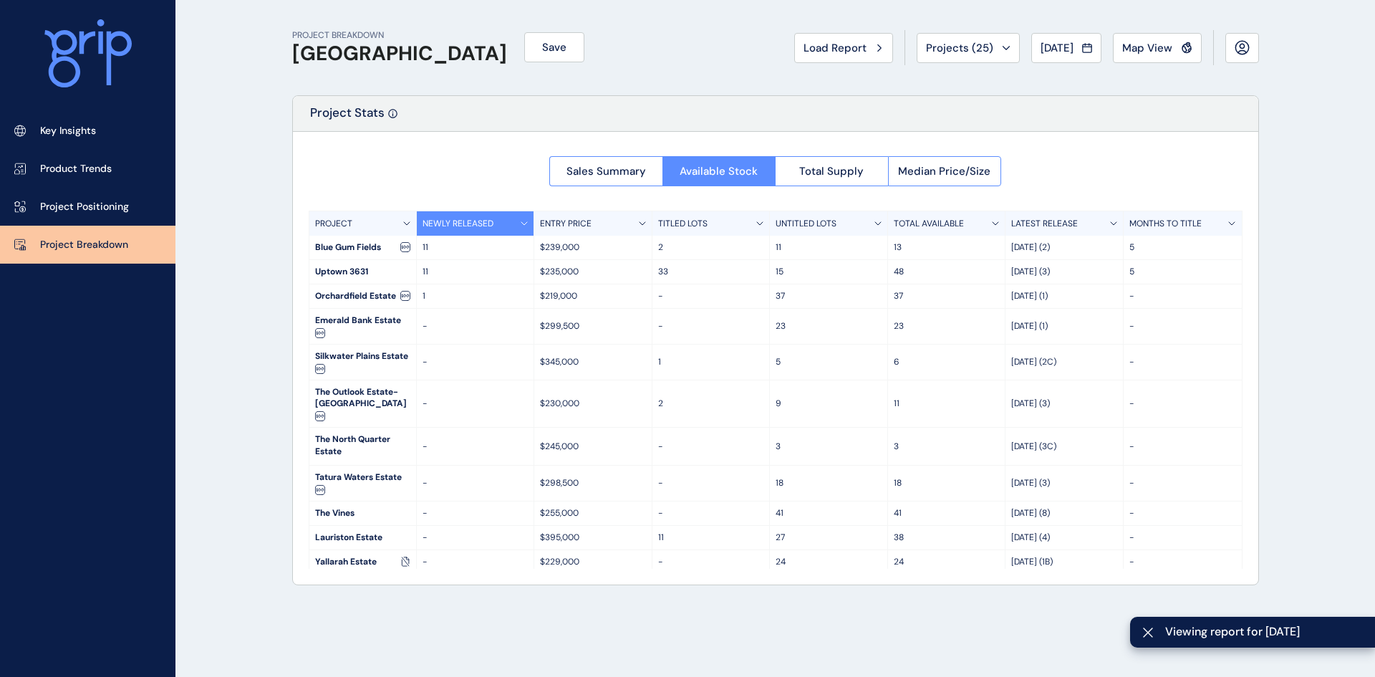
click at [1187, 635] on span "Viewing report for [DATE]" at bounding box center [1264, 632] width 198 height 16
click at [940, 54] on span "Projects ( 25 )" at bounding box center [959, 48] width 67 height 14
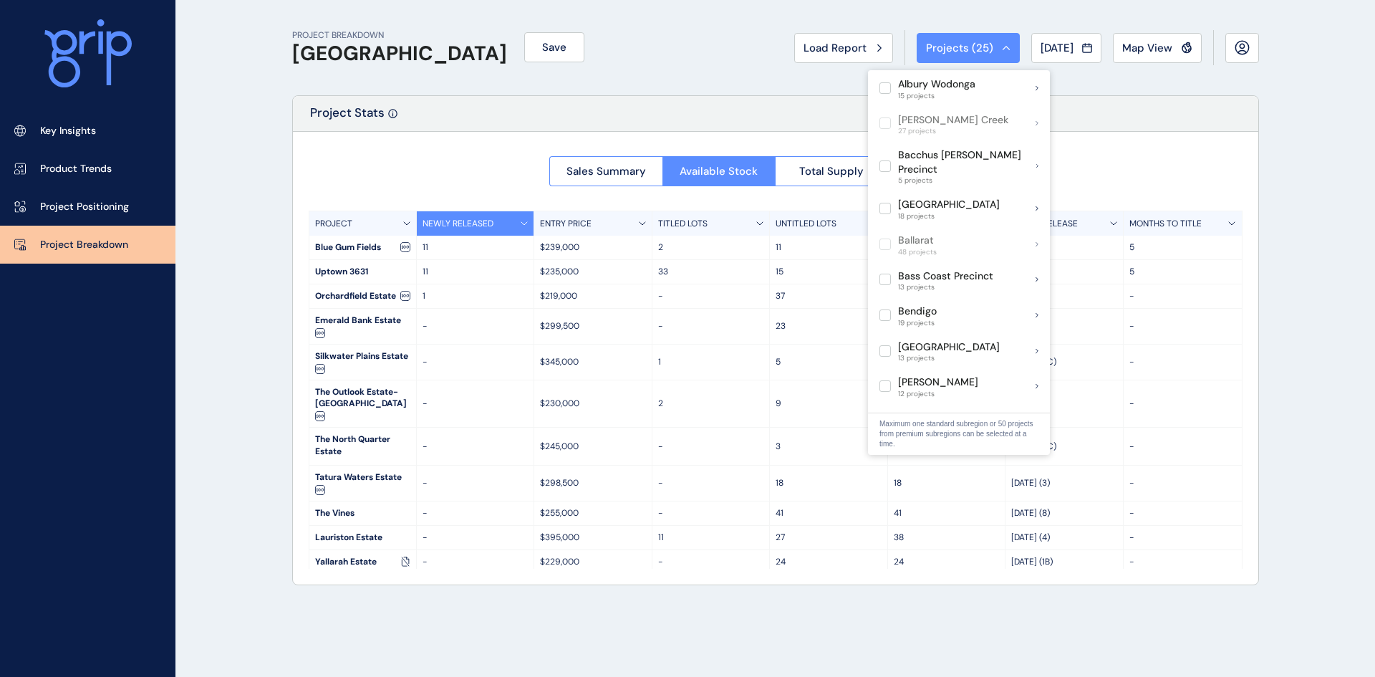
click at [737, 101] on div "Project Stats" at bounding box center [775, 114] width 965 height 36
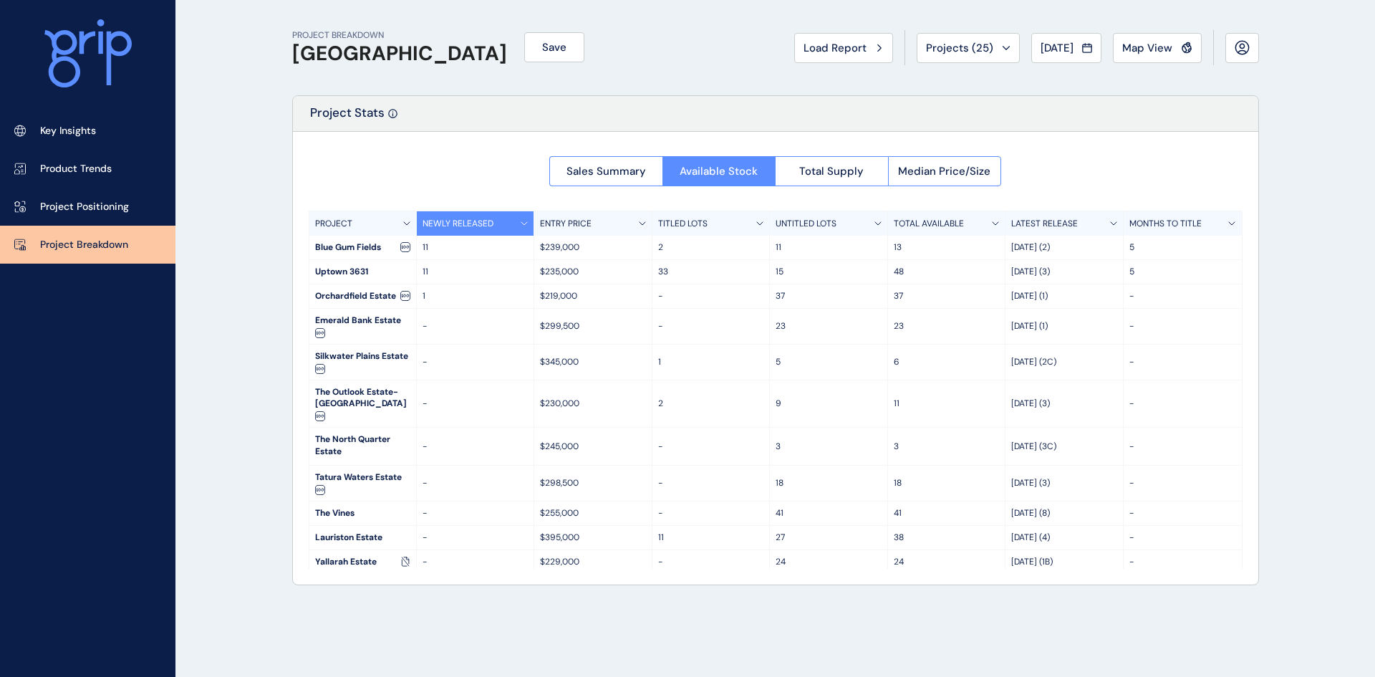
click at [1156, 50] on span "Map View" at bounding box center [1147, 48] width 50 height 14
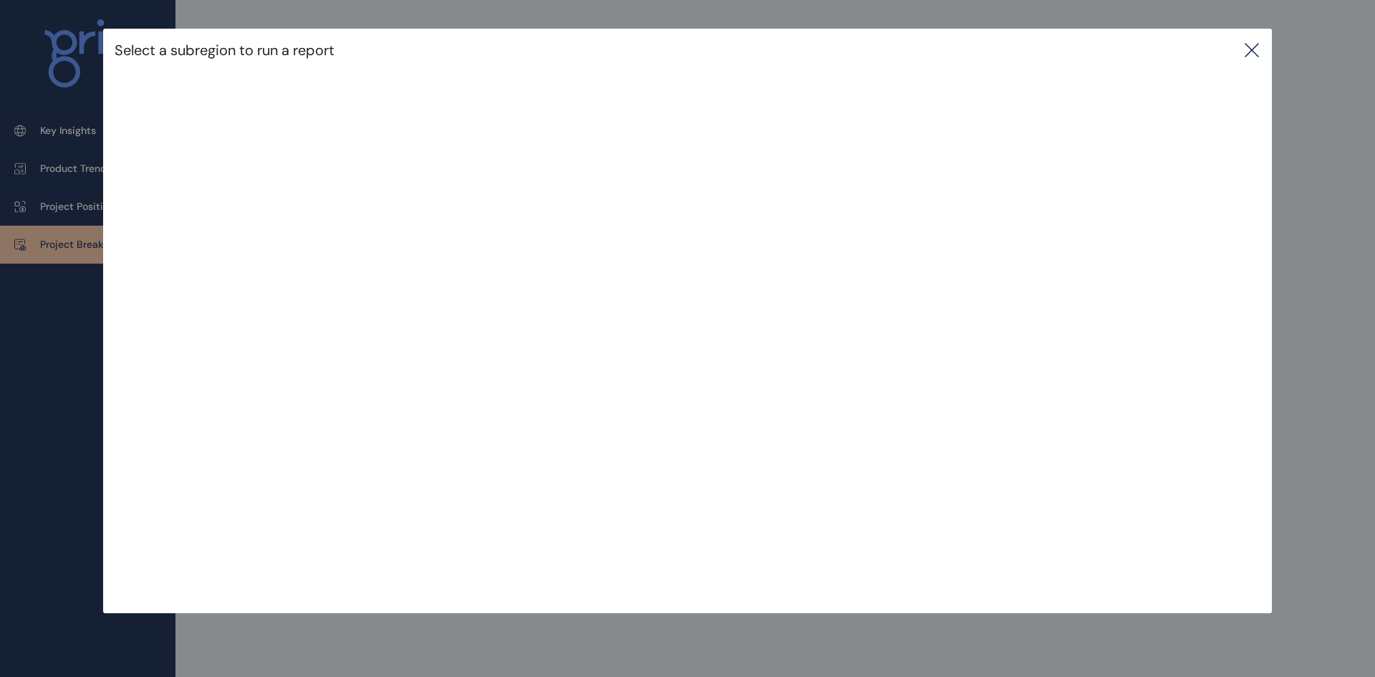
click at [1262, 48] on div "Select a subregion to run a report" at bounding box center [687, 50] width 1169 height 43
click at [1257, 48] on icon at bounding box center [1251, 50] width 17 height 17
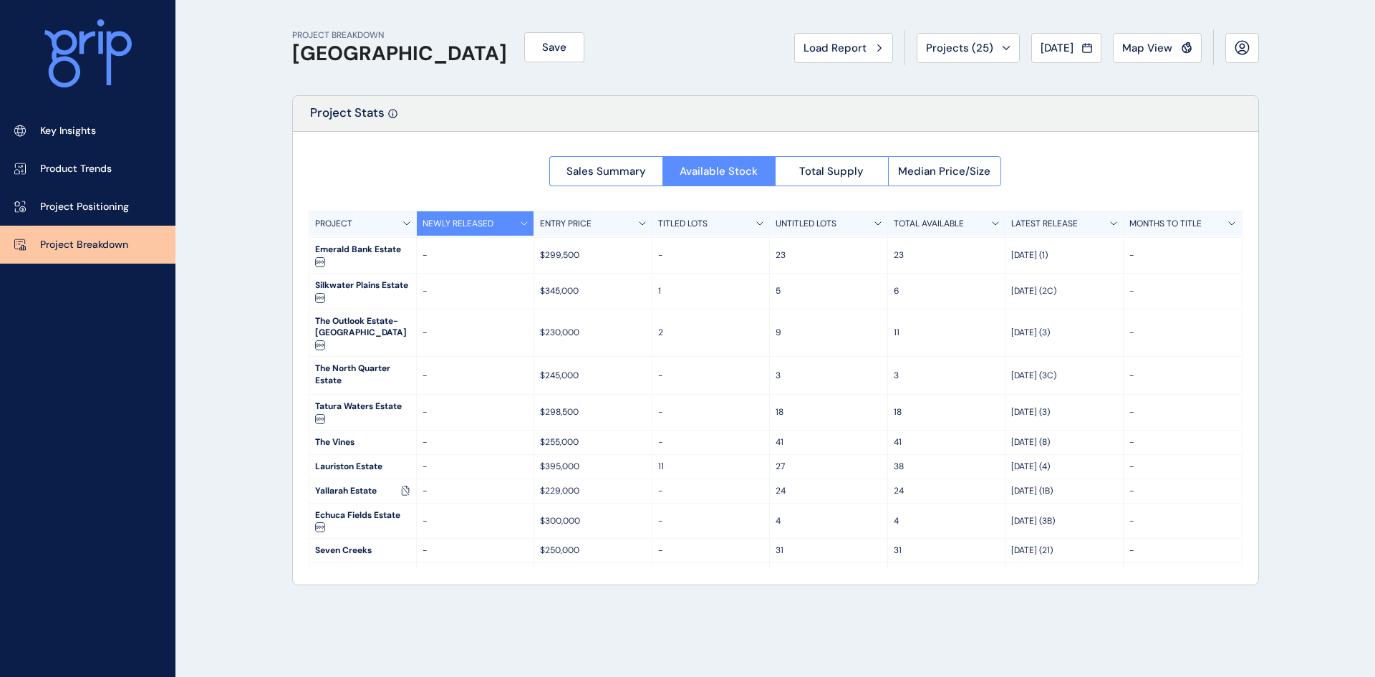
scroll to position [69, 0]
